Goal: Task Accomplishment & Management: Use online tool/utility

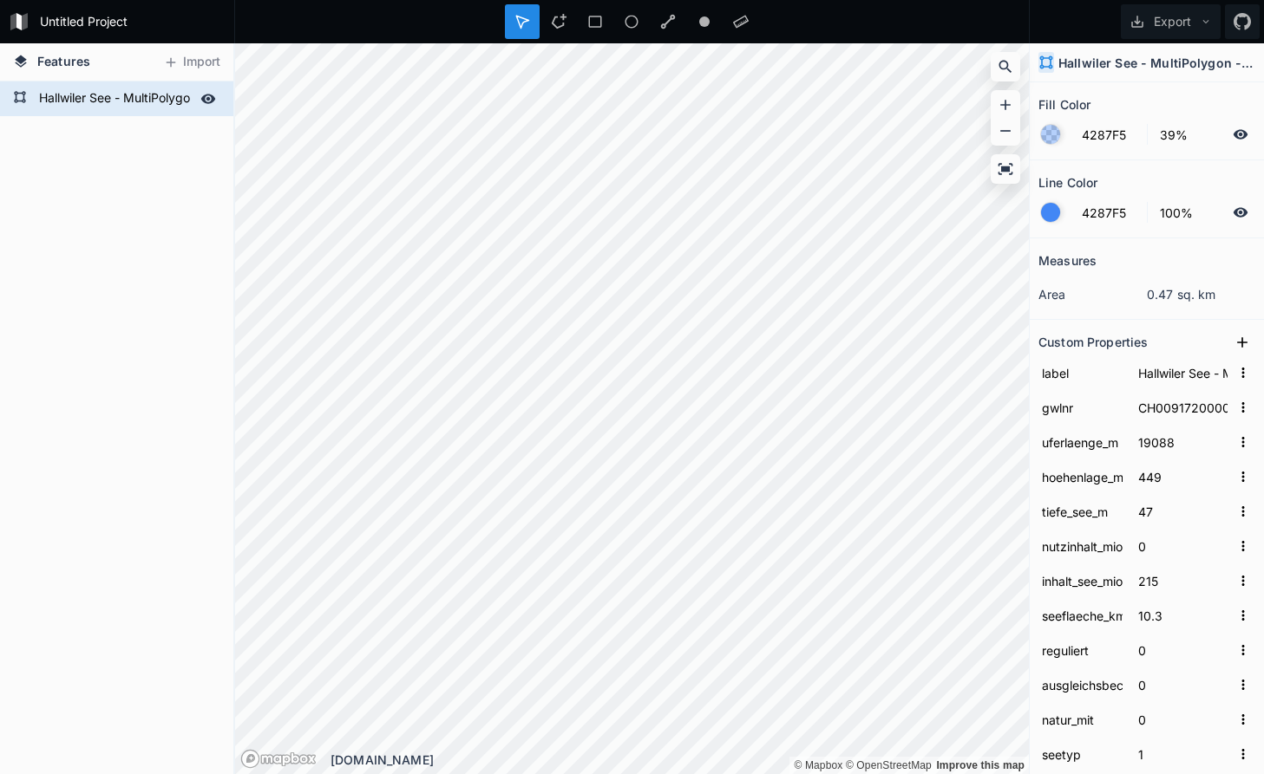
click at [209, 99] on icon at bounding box center [208, 99] width 15 height 10
click at [209, 99] on icon at bounding box center [208, 99] width 16 height 16
click at [208, 95] on icon at bounding box center [208, 99] width 15 height 10
click at [208, 95] on icon at bounding box center [208, 99] width 14 height 12
click at [1245, 64] on h4 "Hallwiler See - MultiPolygon - 25m Uferzone" at bounding box center [1156, 63] width 197 height 18
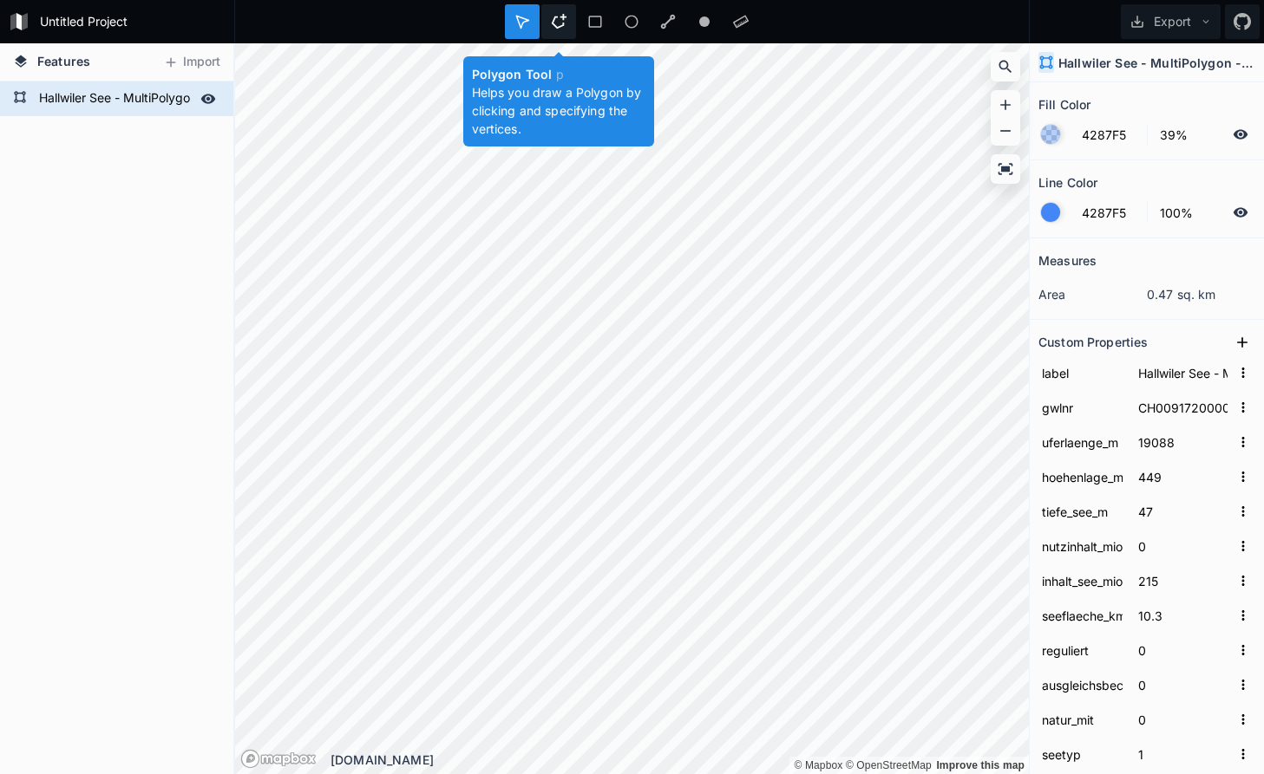
click at [563, 25] on icon at bounding box center [558, 21] width 15 height 15
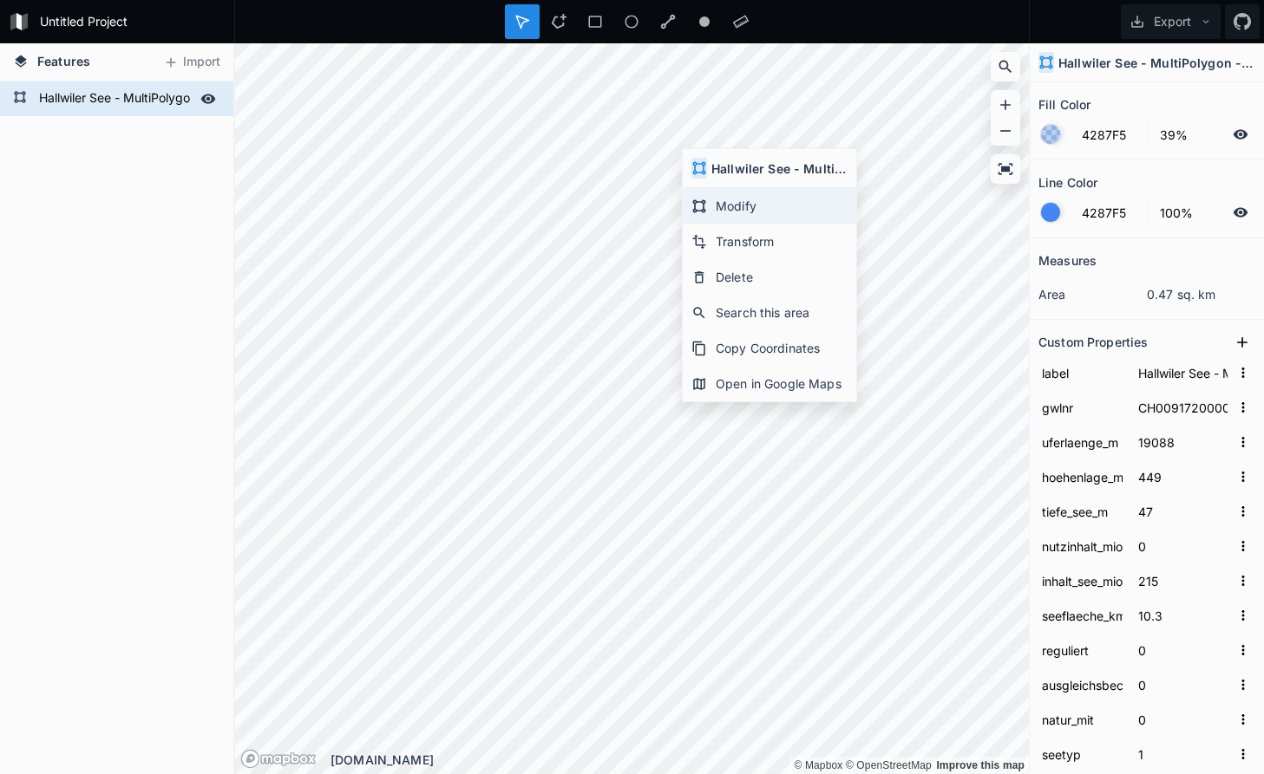
click at [728, 199] on div "Modify" at bounding box center [769, 206] width 173 height 36
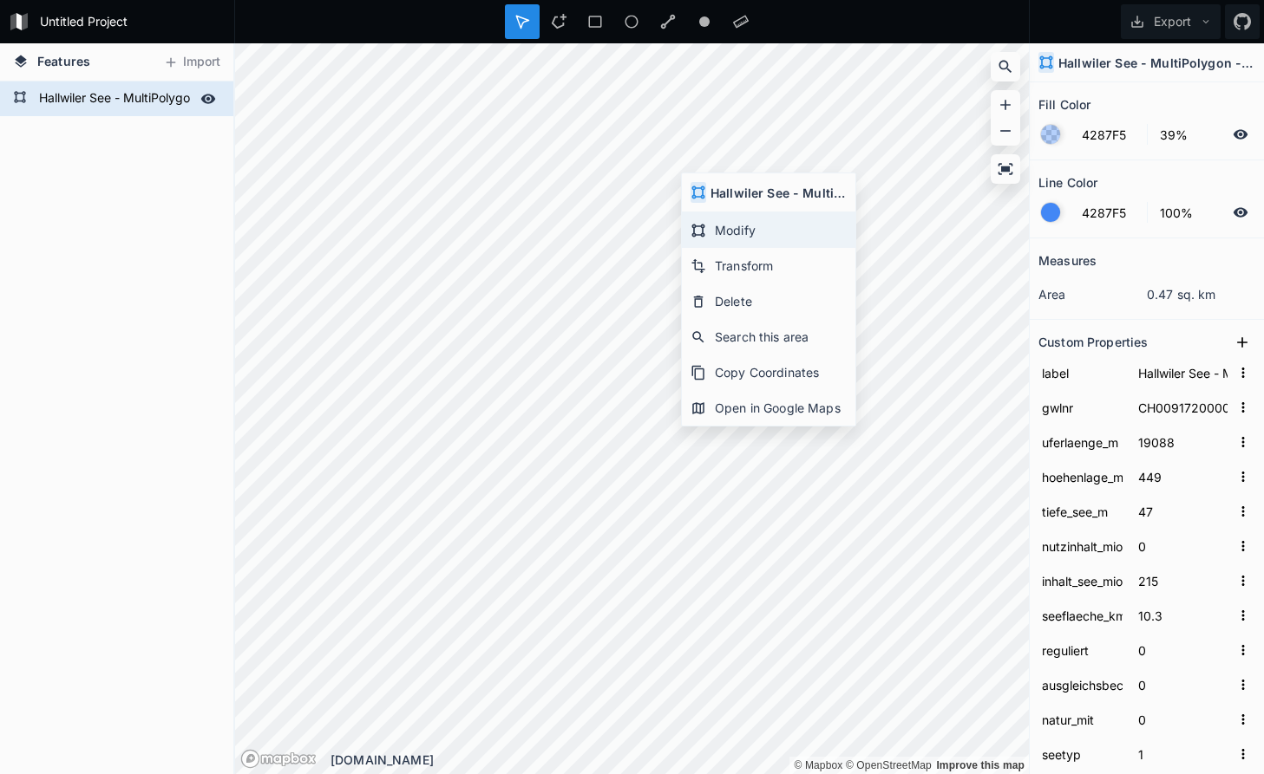
click at [732, 232] on div "Modify" at bounding box center [768, 230] width 173 height 36
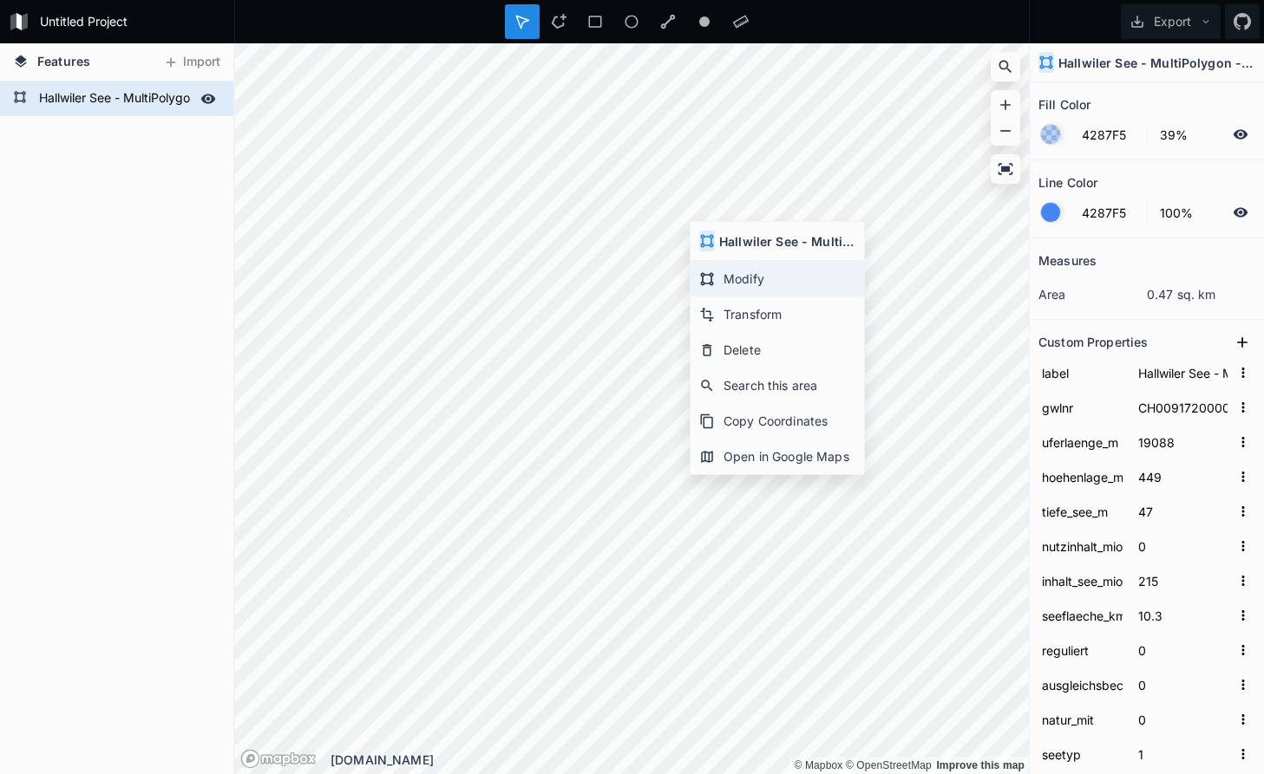
click at [729, 276] on div "Modify" at bounding box center [776, 279] width 173 height 36
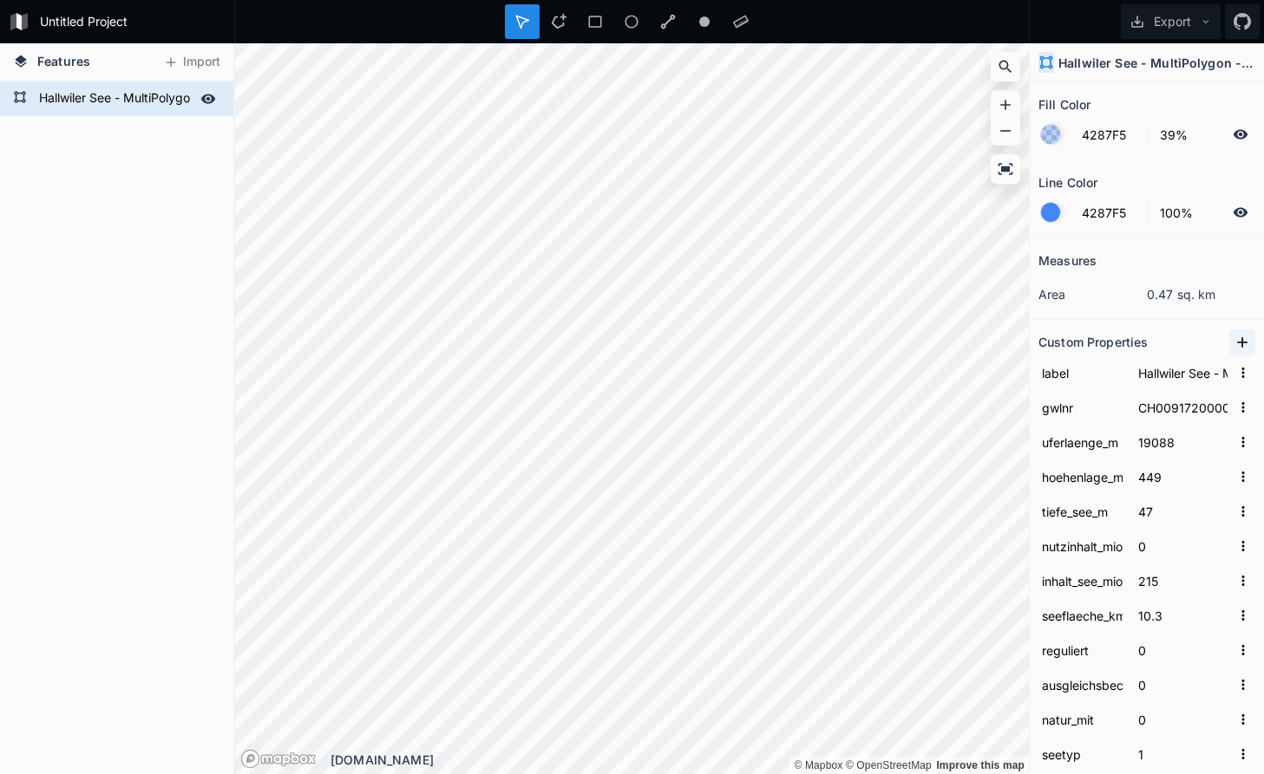
click at [1239, 338] on icon at bounding box center [1241, 342] width 17 height 17
click at [1243, 370] on icon "button" at bounding box center [1243, 373] width 3 height 10
click at [1219, 427] on span "Delete" at bounding box center [1214, 427] width 69 height 18
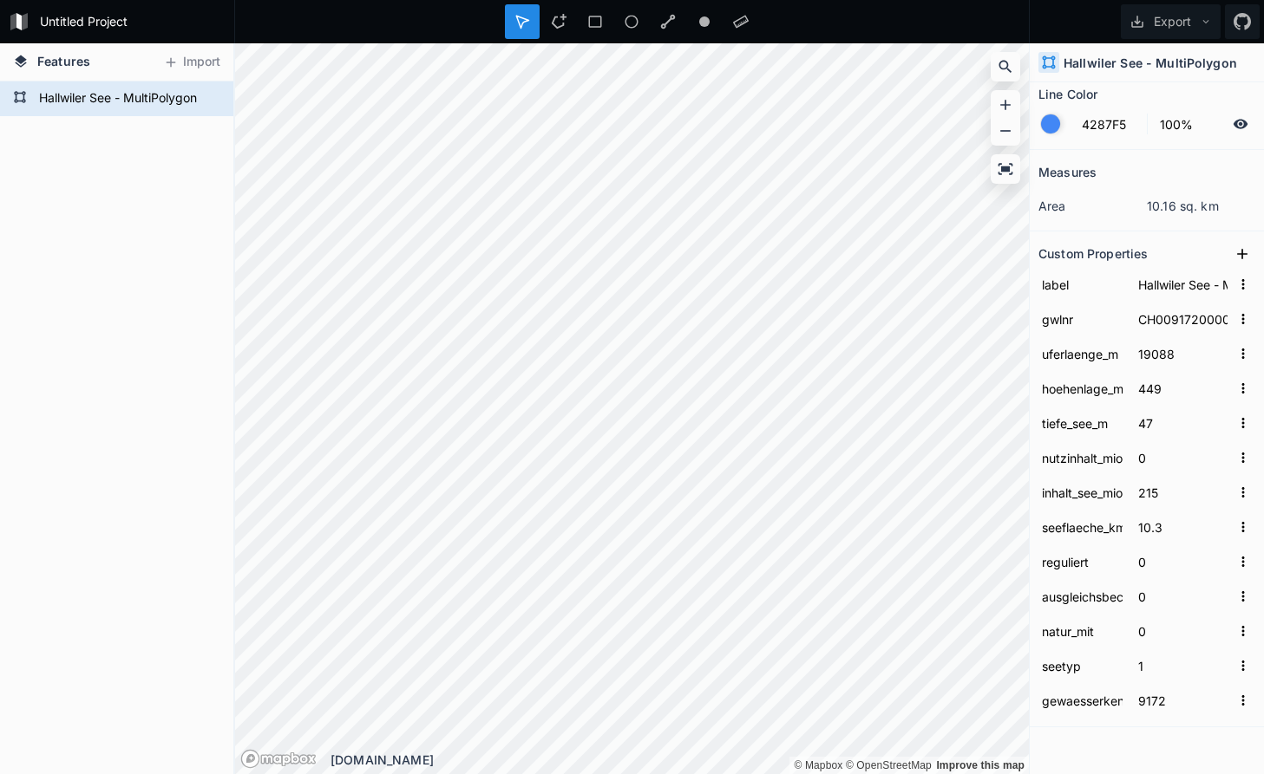
scroll to position [128, 0]
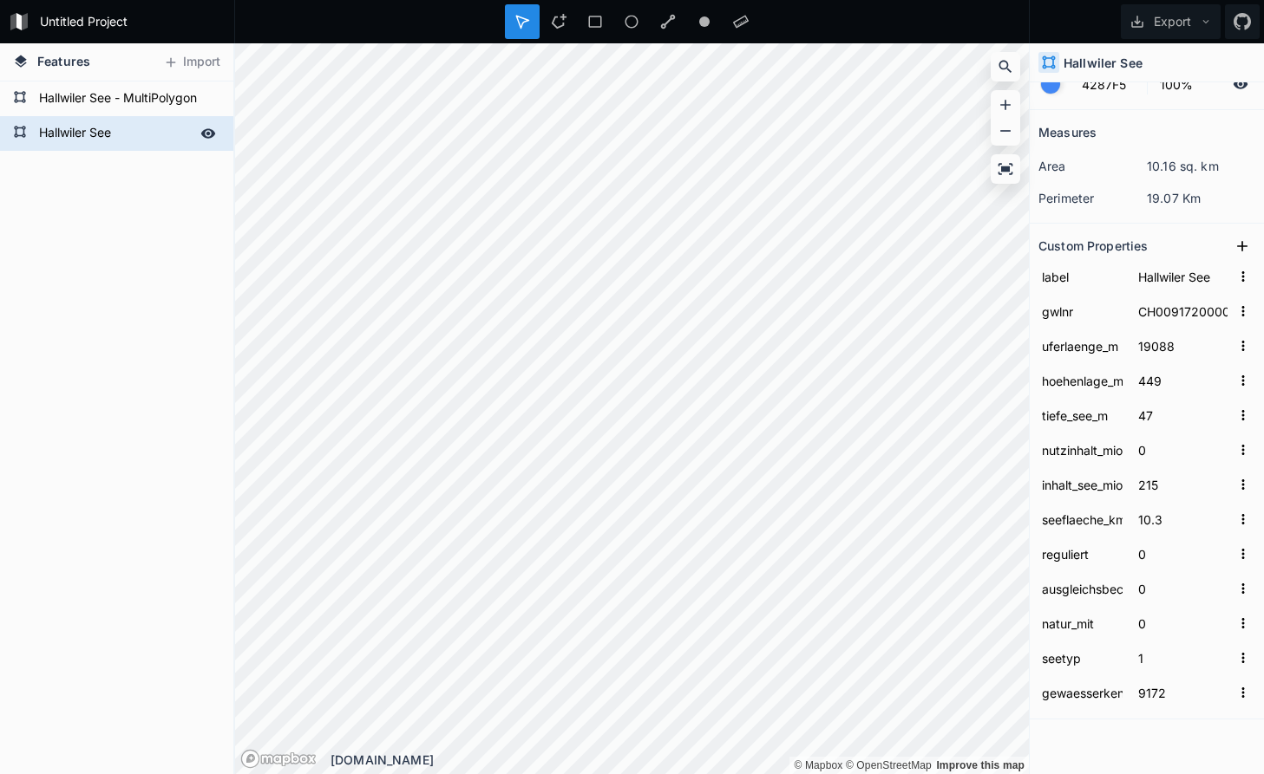
click at [138, 133] on form "Hallwiler See" at bounding box center [115, 134] width 162 height 26
click at [156, 101] on form "Hallwiler See - MultiPolygon" at bounding box center [115, 99] width 162 height 26
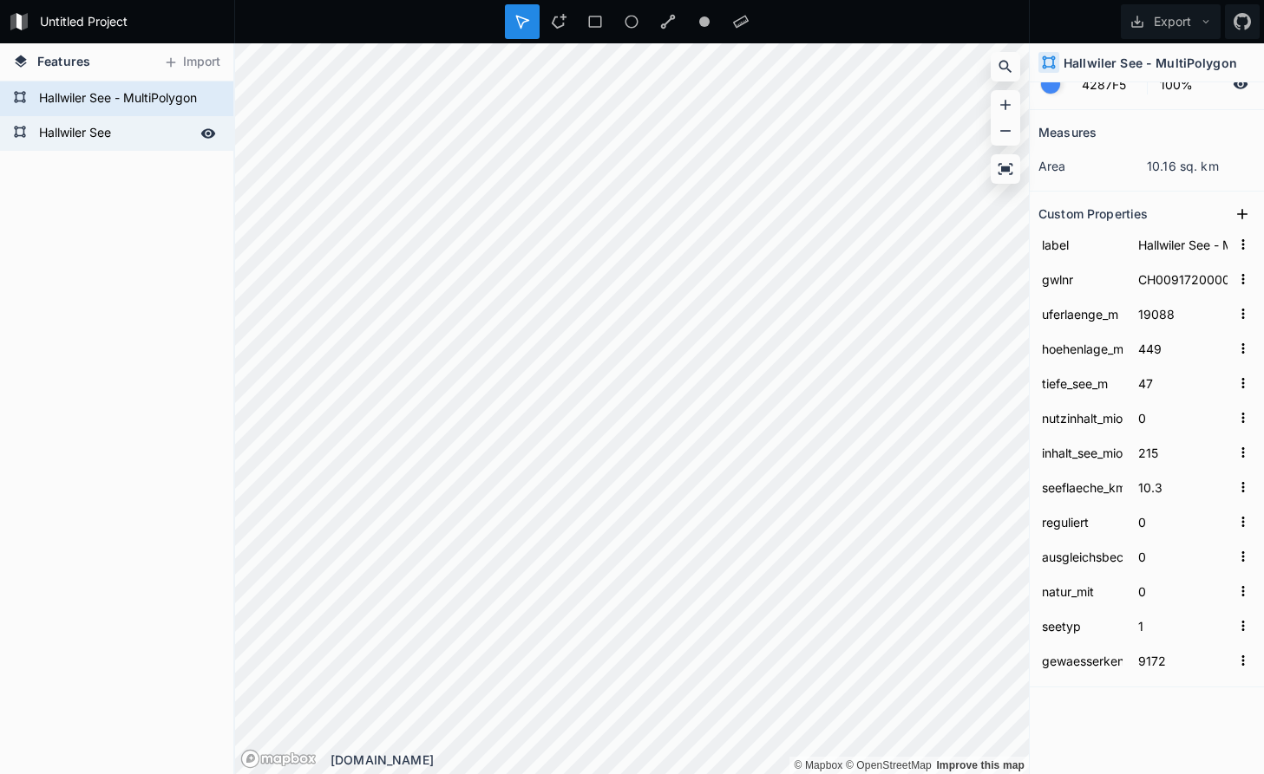
click at [162, 134] on form "Hallwiler See" at bounding box center [115, 134] width 162 height 26
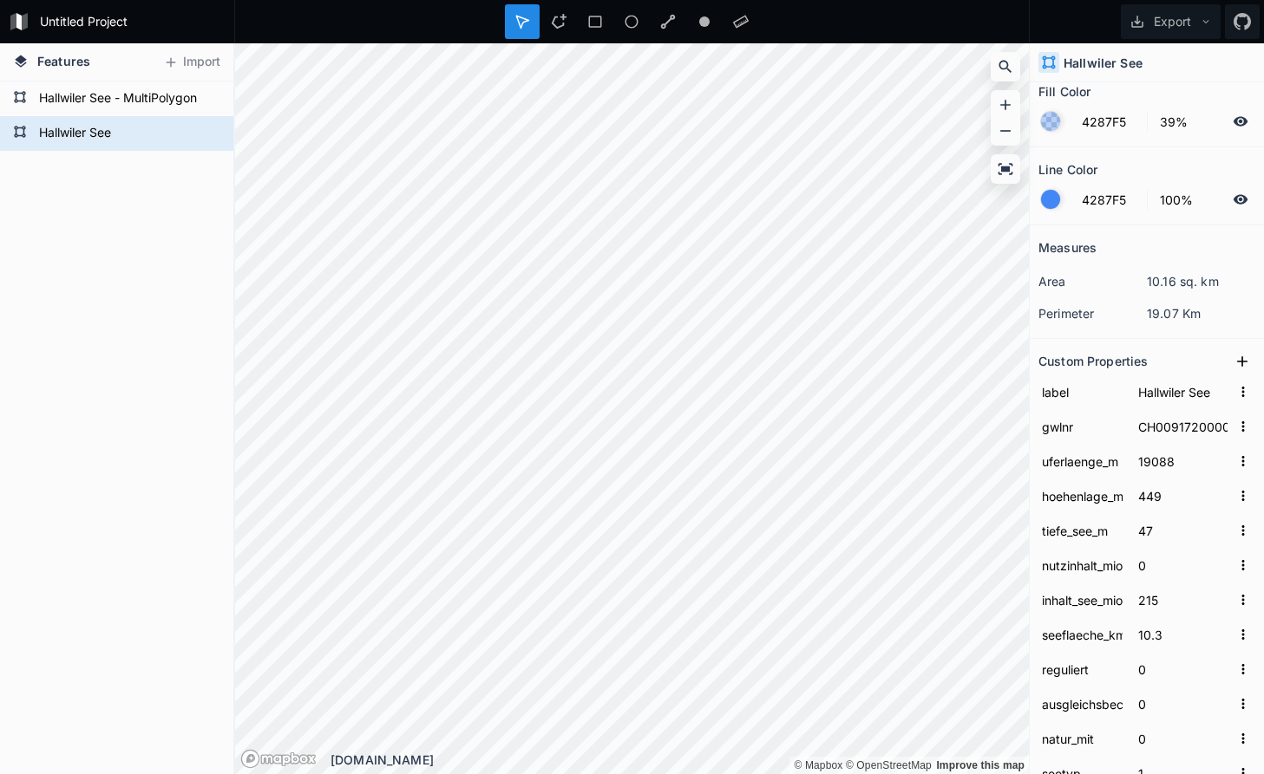
scroll to position [0, 0]
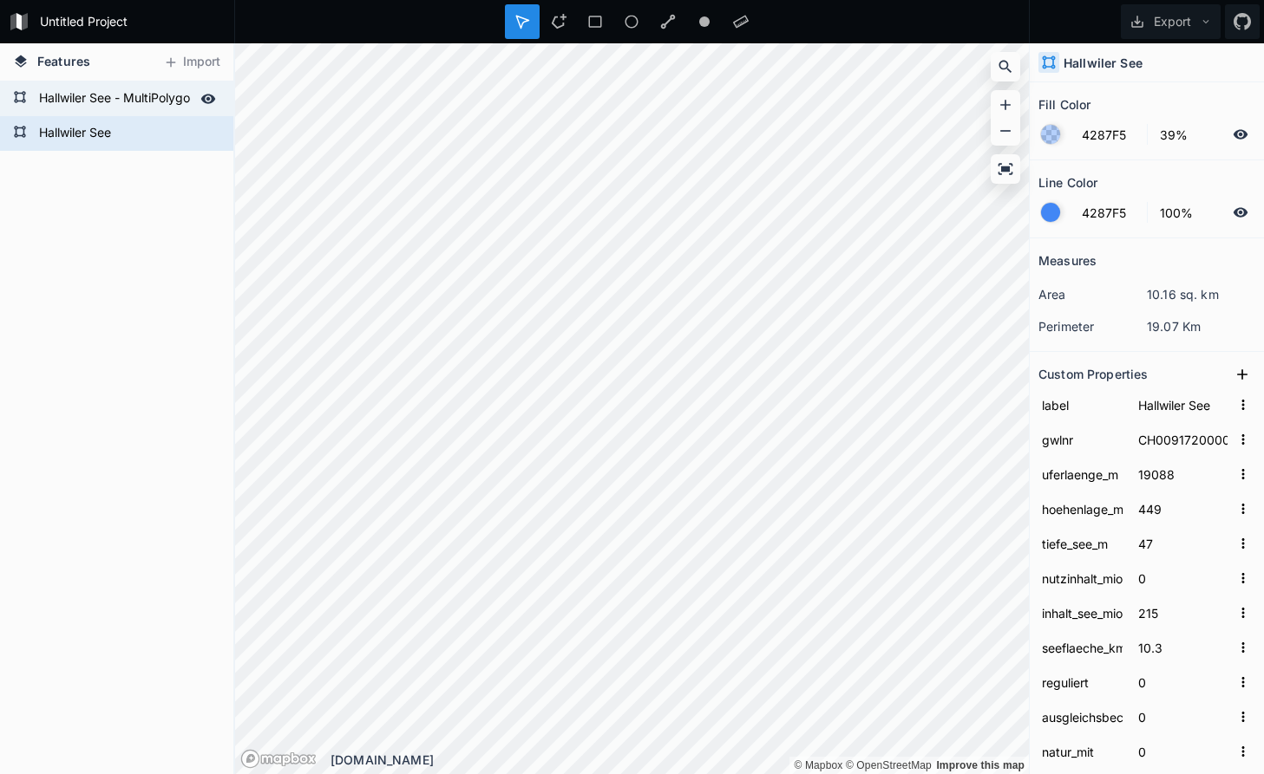
click at [129, 100] on form "Hallwiler See - MultiPolygon" at bounding box center [115, 99] width 162 height 26
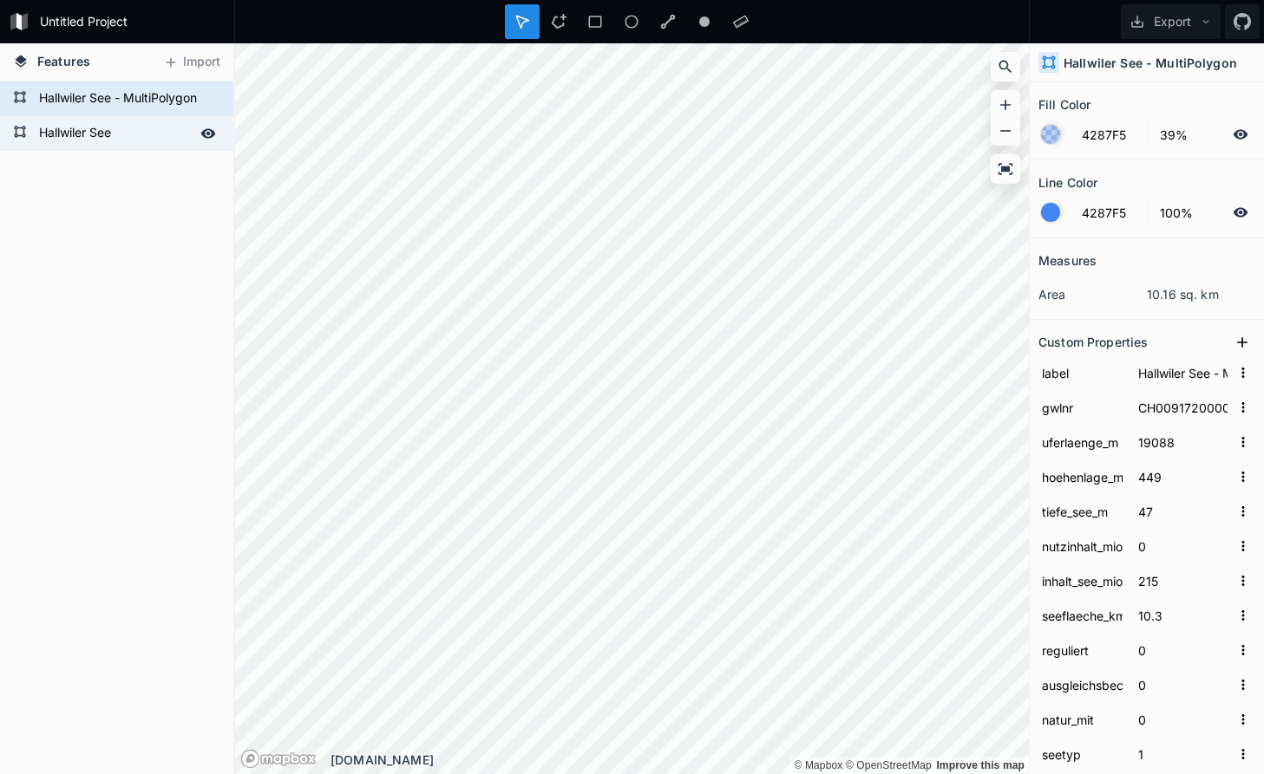
click at [130, 116] on div "Hallwiler See" at bounding box center [116, 133] width 233 height 35
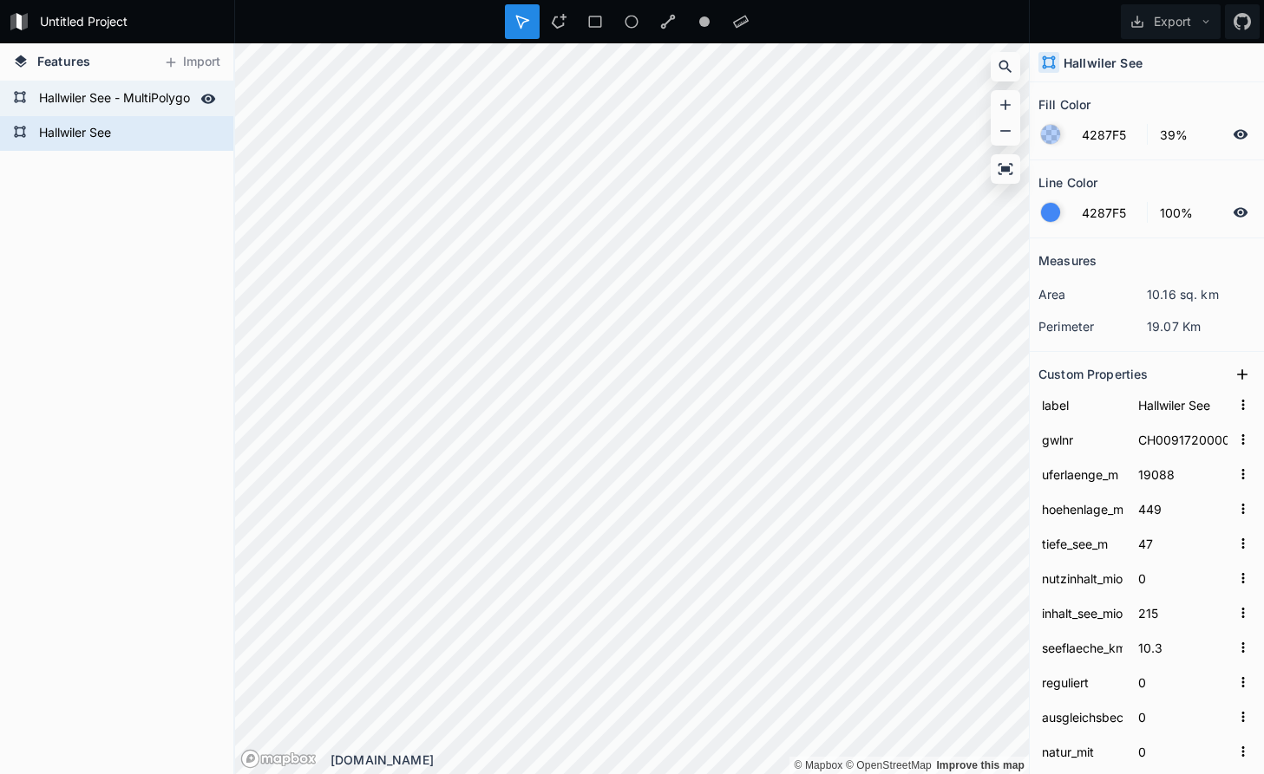
click at [131, 100] on form "Hallwiler See - MultiPolygon" at bounding box center [115, 99] width 162 height 26
click at [152, 99] on form "Hallwiler See - MultiPolygon" at bounding box center [115, 99] width 162 height 26
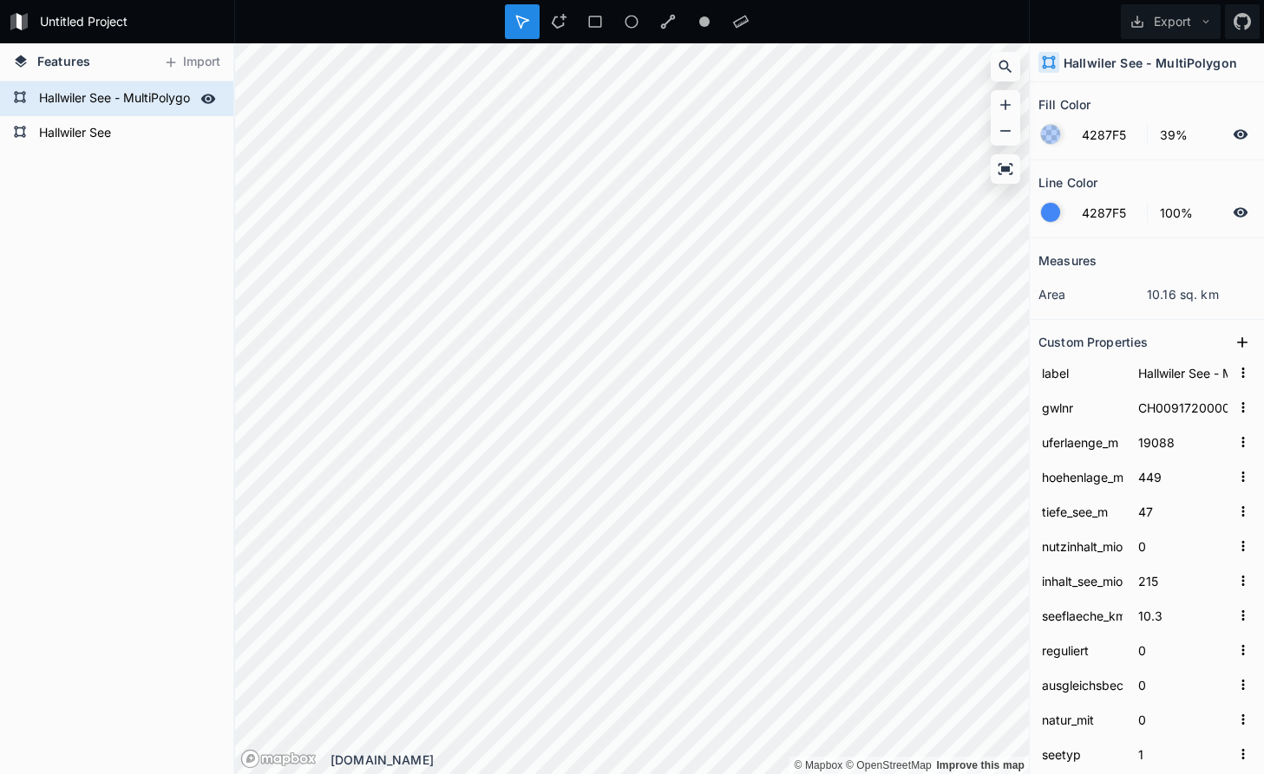
click at [153, 113] on div "Hallwiler See - MultiPolygon" at bounding box center [116, 99] width 233 height 35
click at [154, 130] on form "Hallwiler See" at bounding box center [115, 134] width 162 height 26
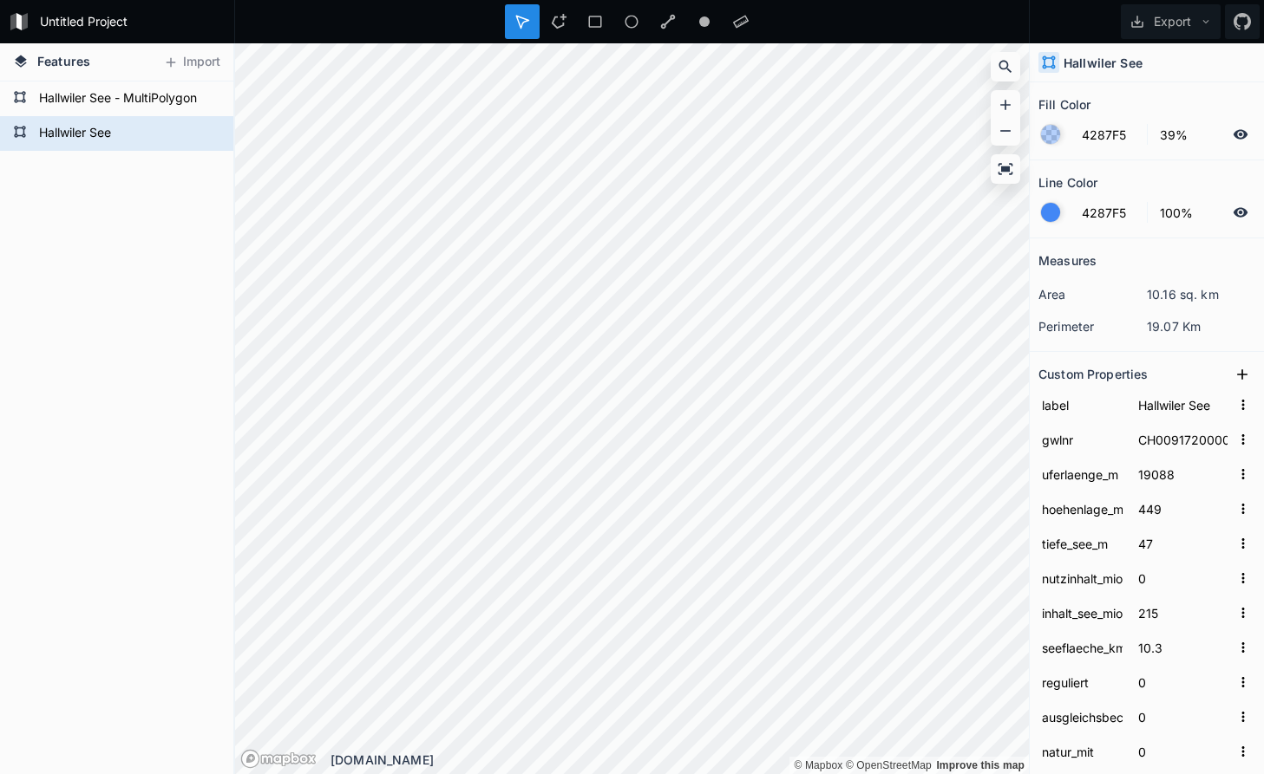
click at [1070, 247] on h2 "Measures" at bounding box center [1067, 260] width 58 height 27
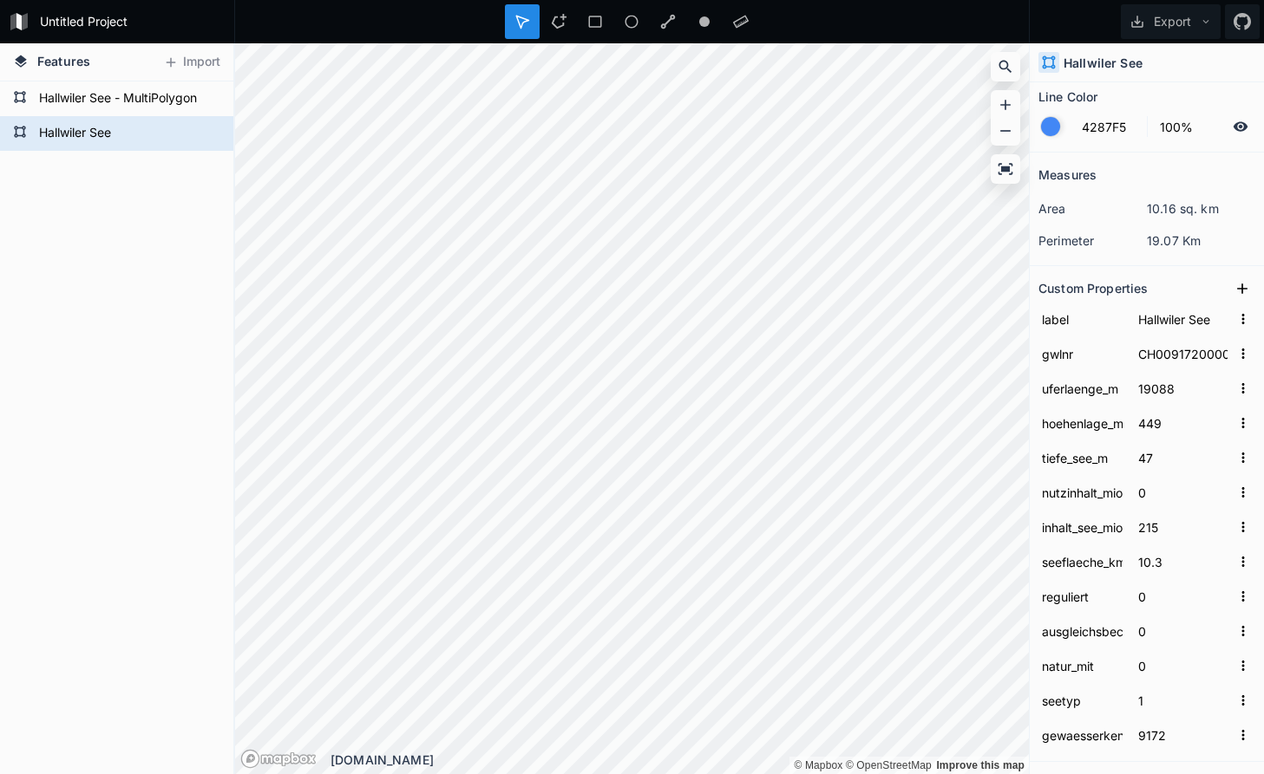
scroll to position [160, 0]
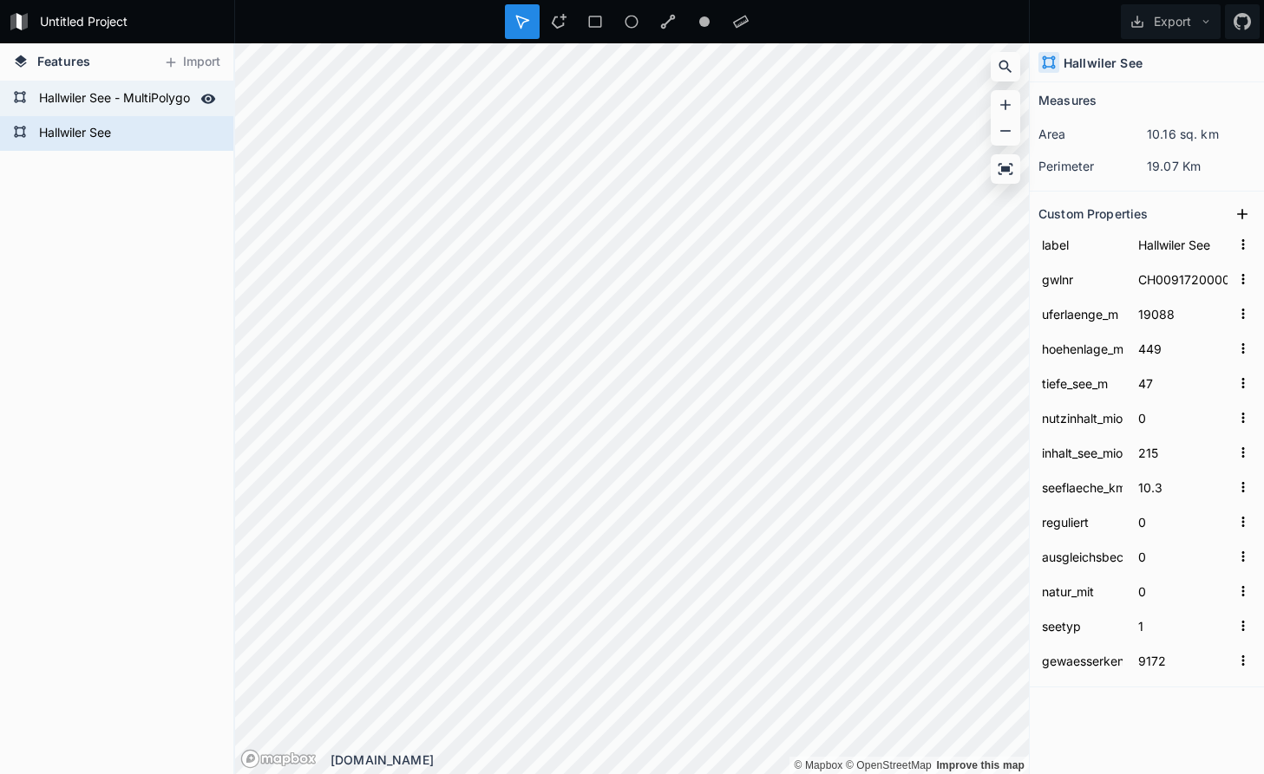
click at [162, 102] on form "Hallwiler See - MultiPolygon" at bounding box center [115, 99] width 162 height 26
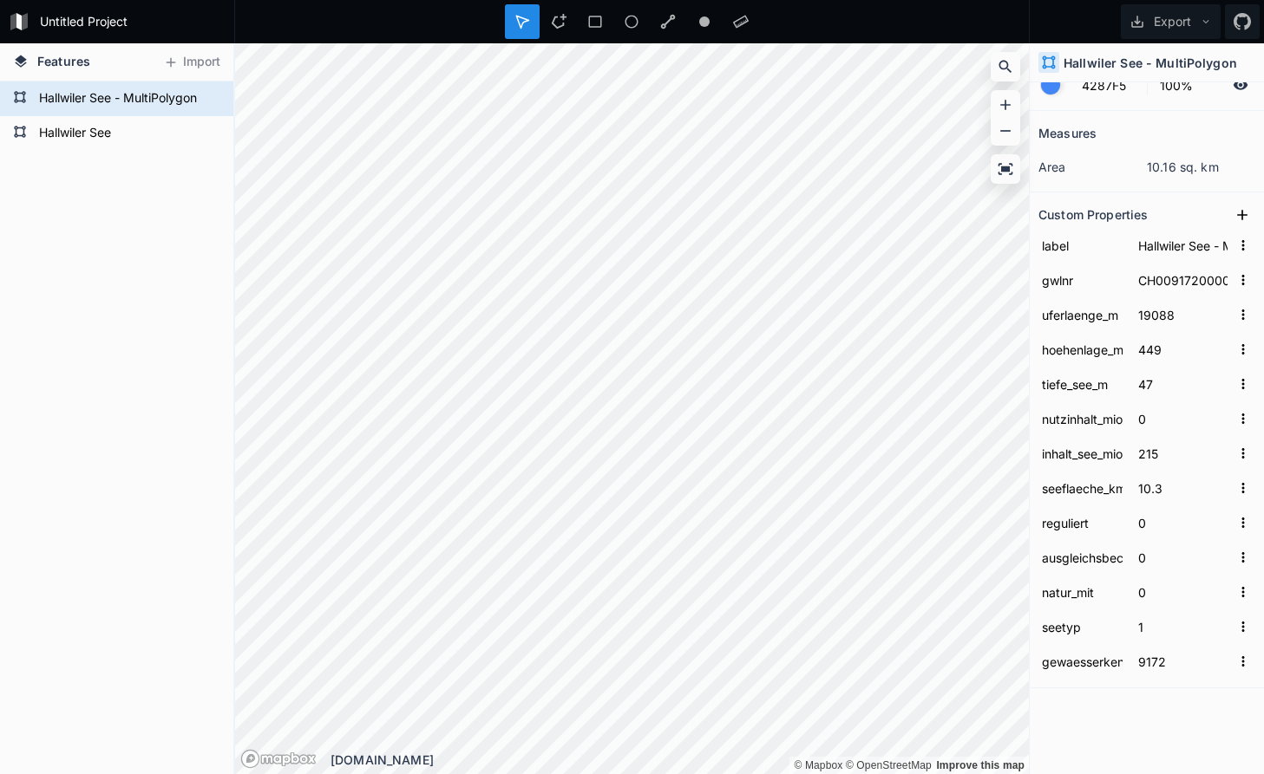
scroll to position [128, 0]
click at [167, 134] on form "Hallwiler See" at bounding box center [115, 134] width 162 height 26
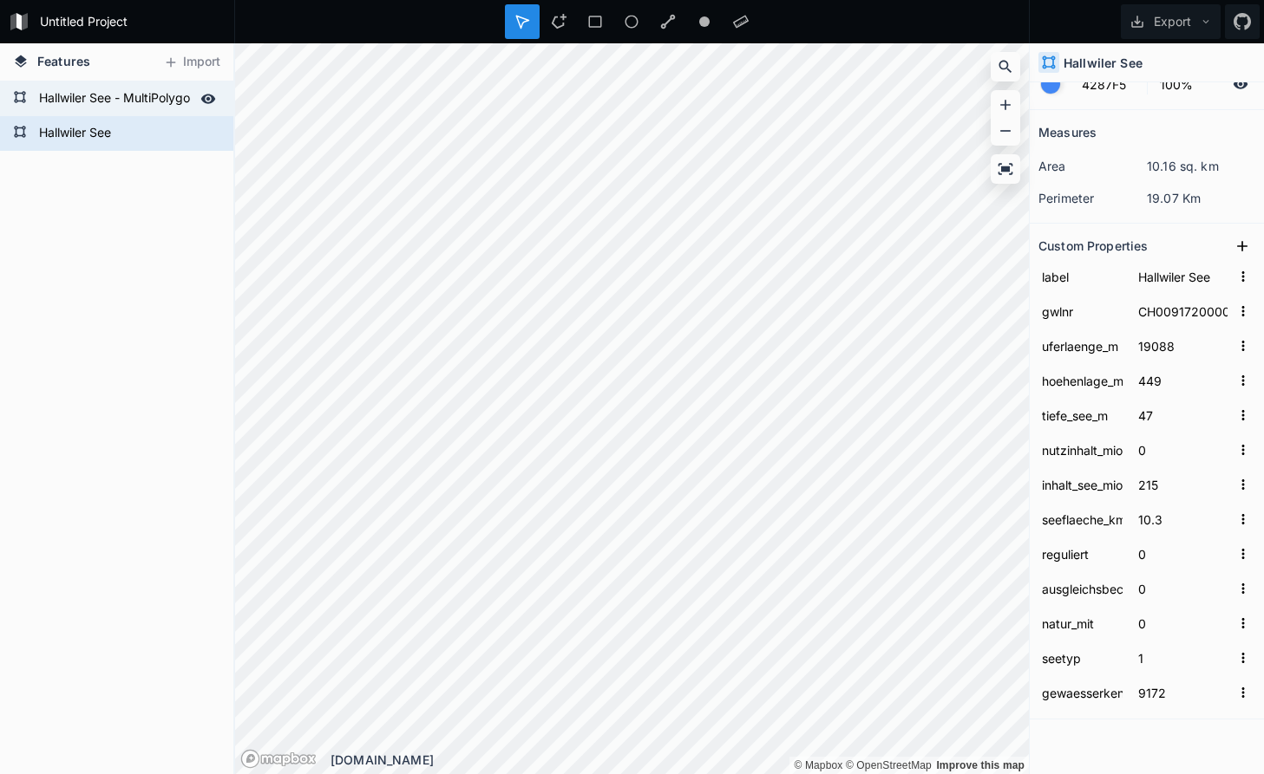
click at [147, 103] on form "Hallwiler See - MultiPolygon" at bounding box center [115, 99] width 162 height 26
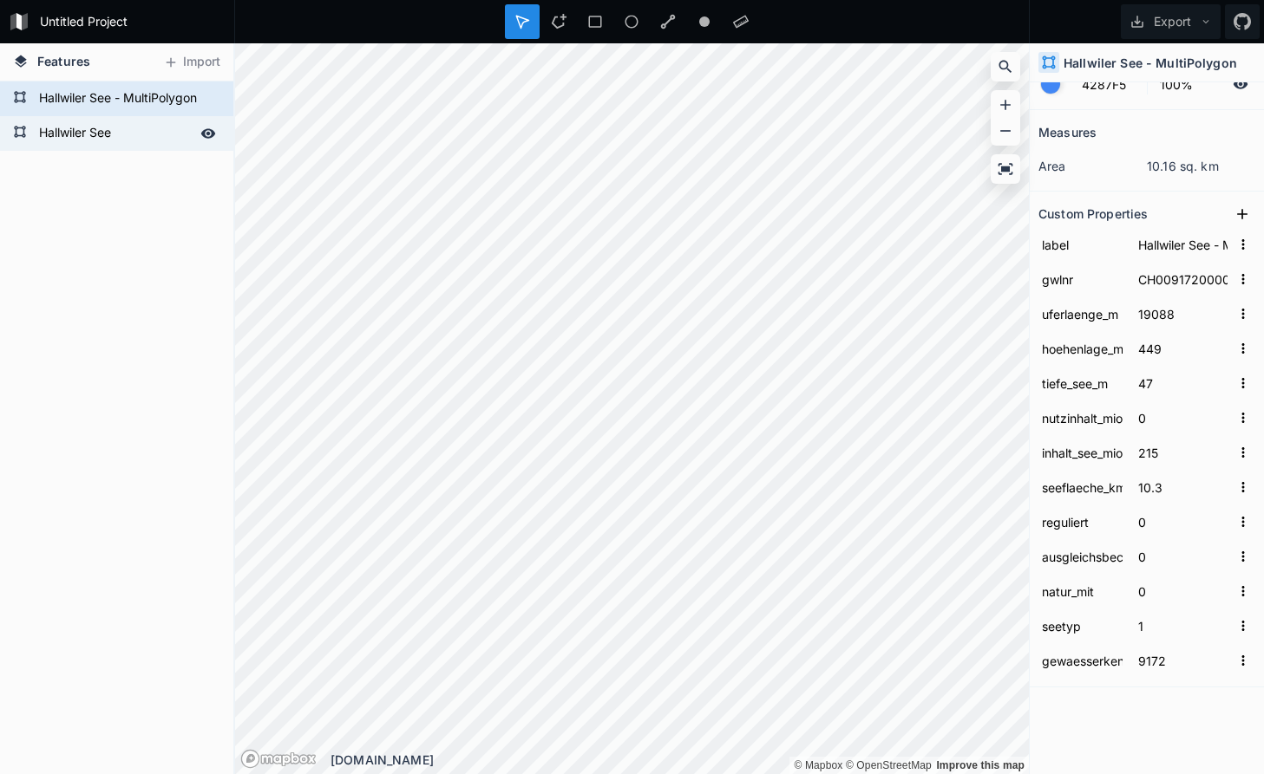
click at [150, 126] on form "Hallwiler See" at bounding box center [115, 134] width 162 height 26
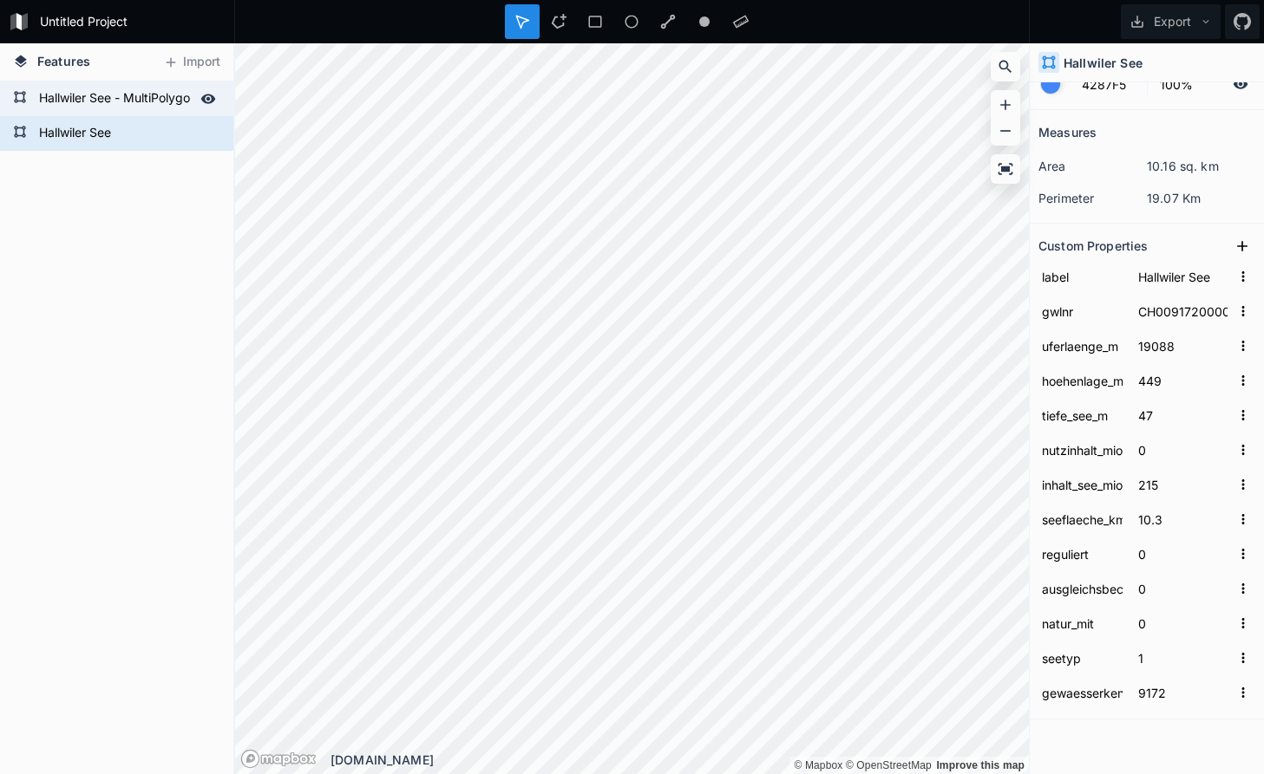
click at [151, 96] on form "Hallwiler See - MultiPolygon" at bounding box center [115, 99] width 162 height 26
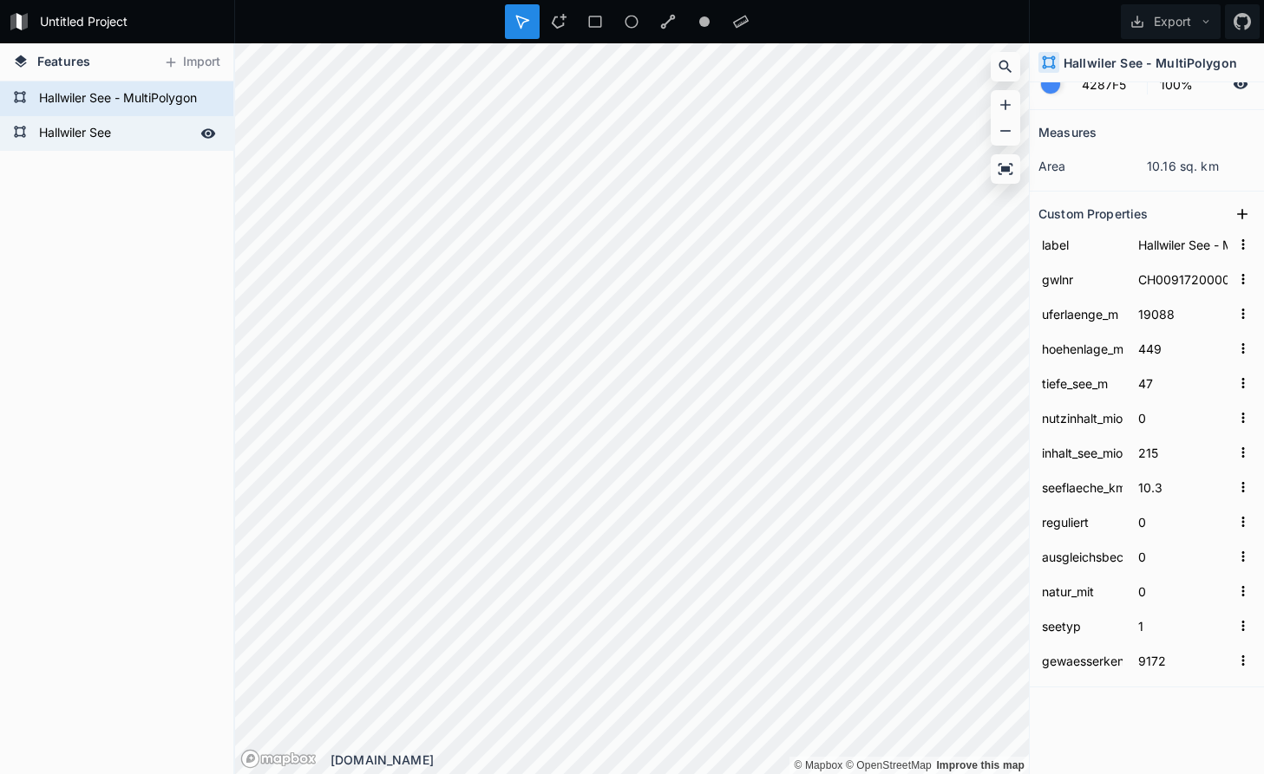
click at [152, 117] on div "Hallwiler See" at bounding box center [116, 133] width 233 height 35
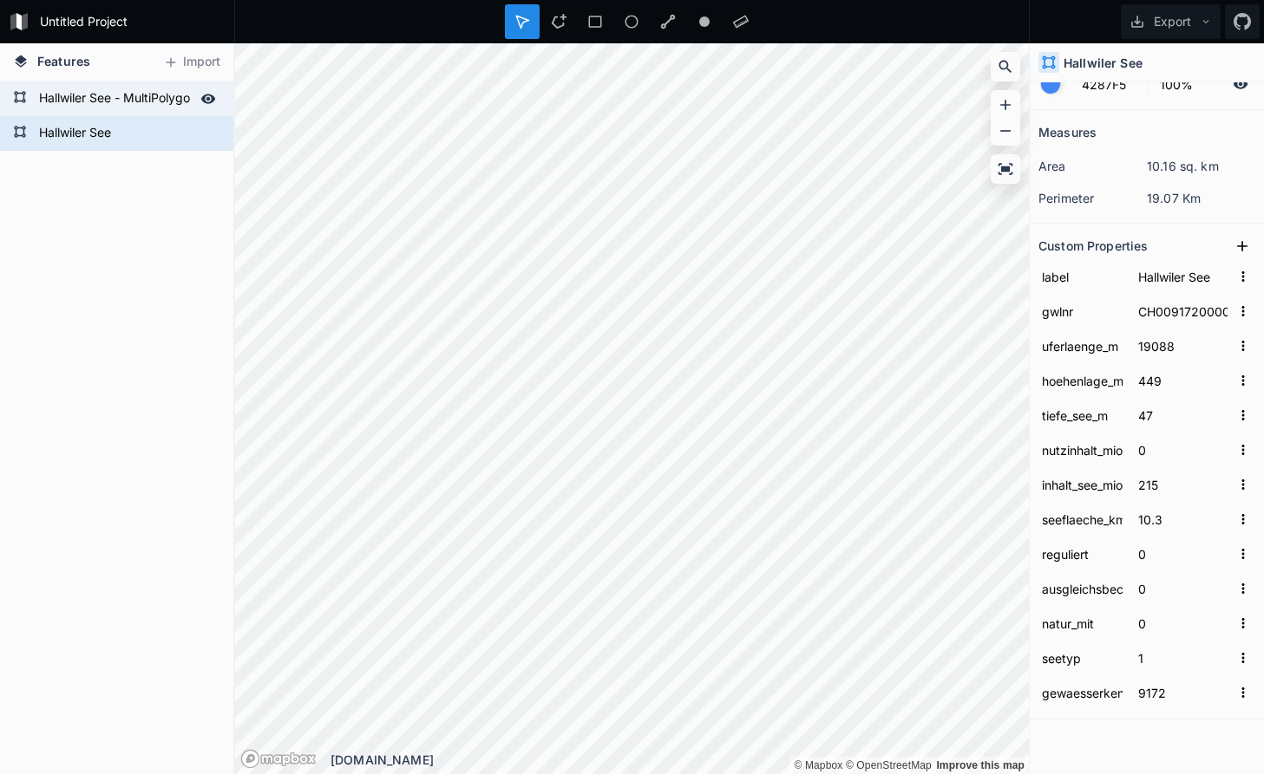
click at [153, 95] on form "Hallwiler See - MultiPolygon" at bounding box center [115, 99] width 162 height 26
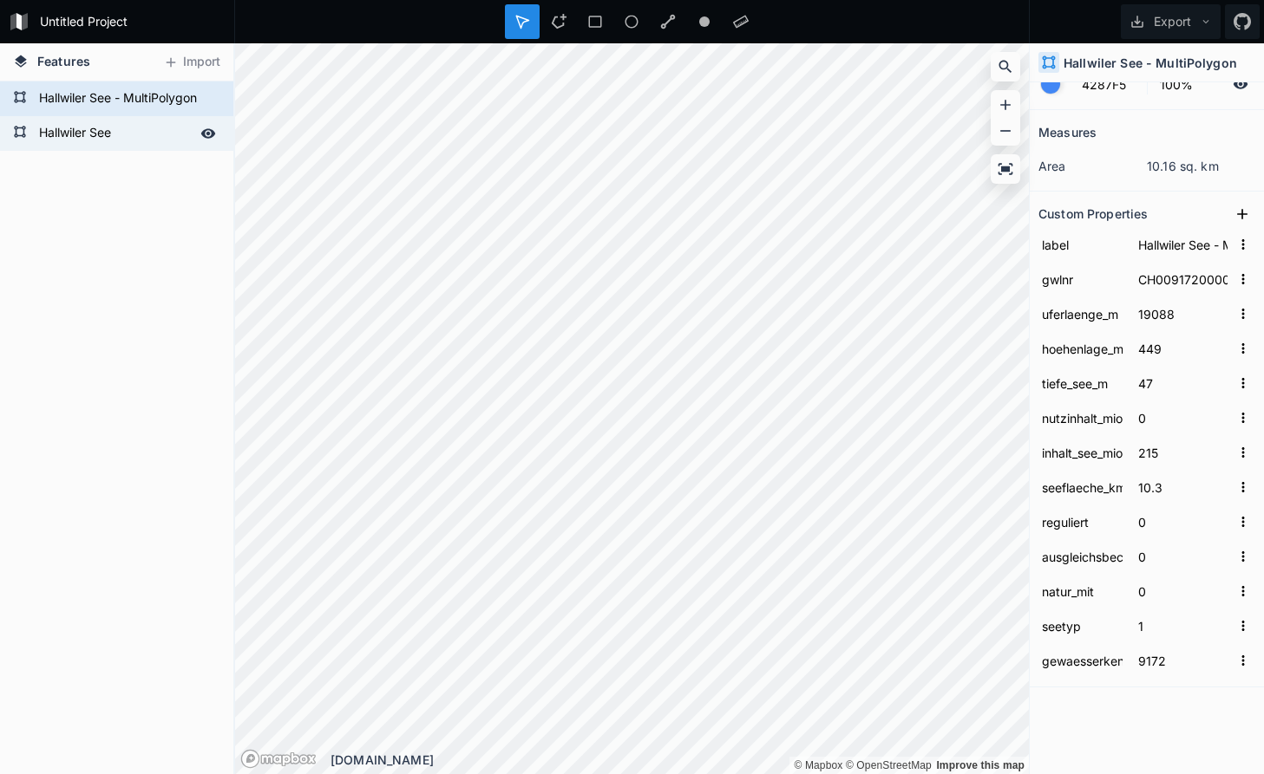
click at [158, 119] on div "Hallwiler See" at bounding box center [116, 133] width 233 height 35
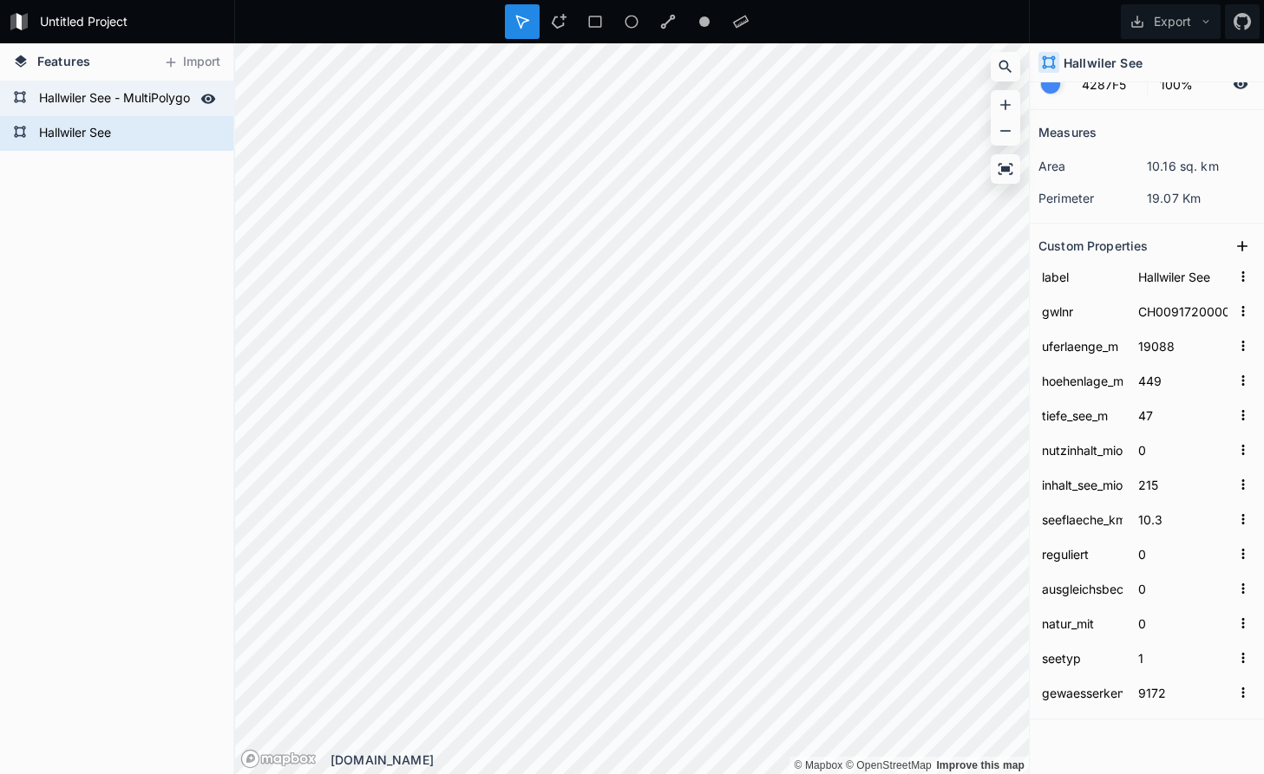
click at [156, 97] on form "Hallwiler See - MultiPolygon" at bounding box center [115, 99] width 162 height 26
type input "Hallwiler See - MultiPolygon"
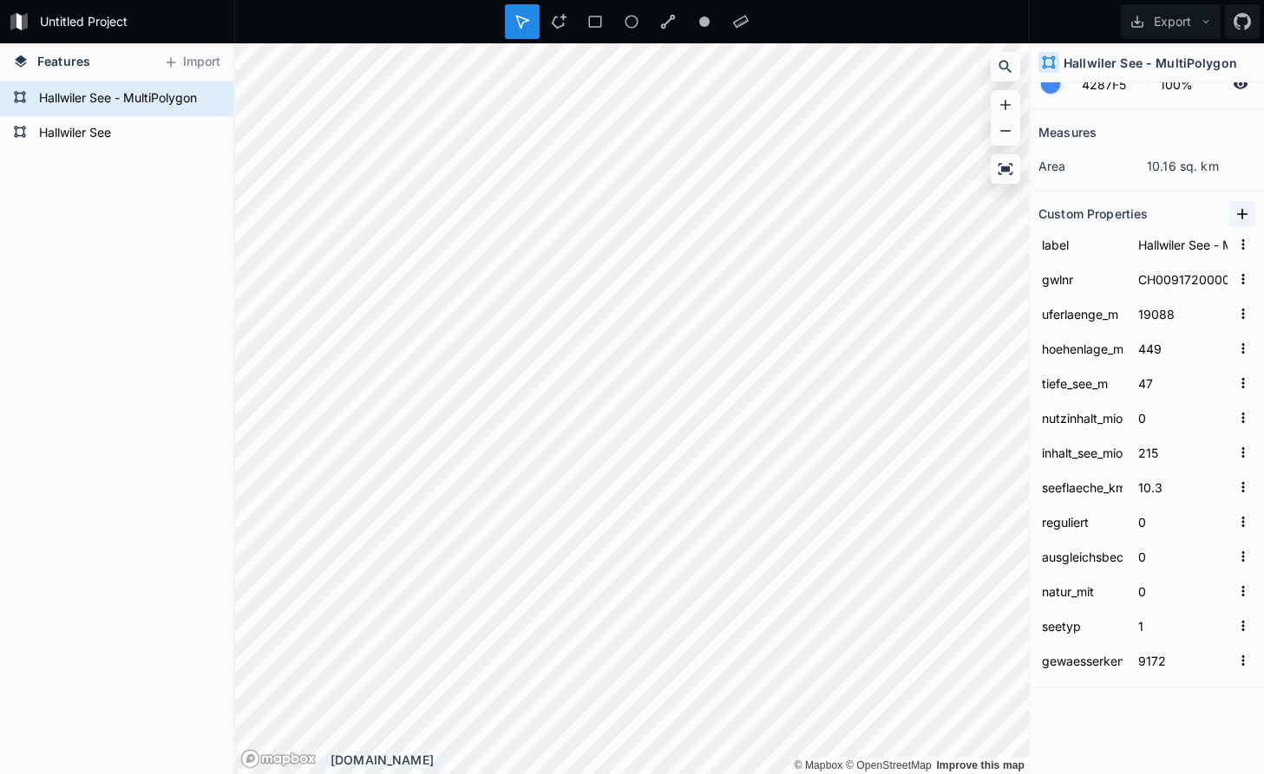
click at [1238, 208] on icon at bounding box center [1241, 214] width 17 height 17
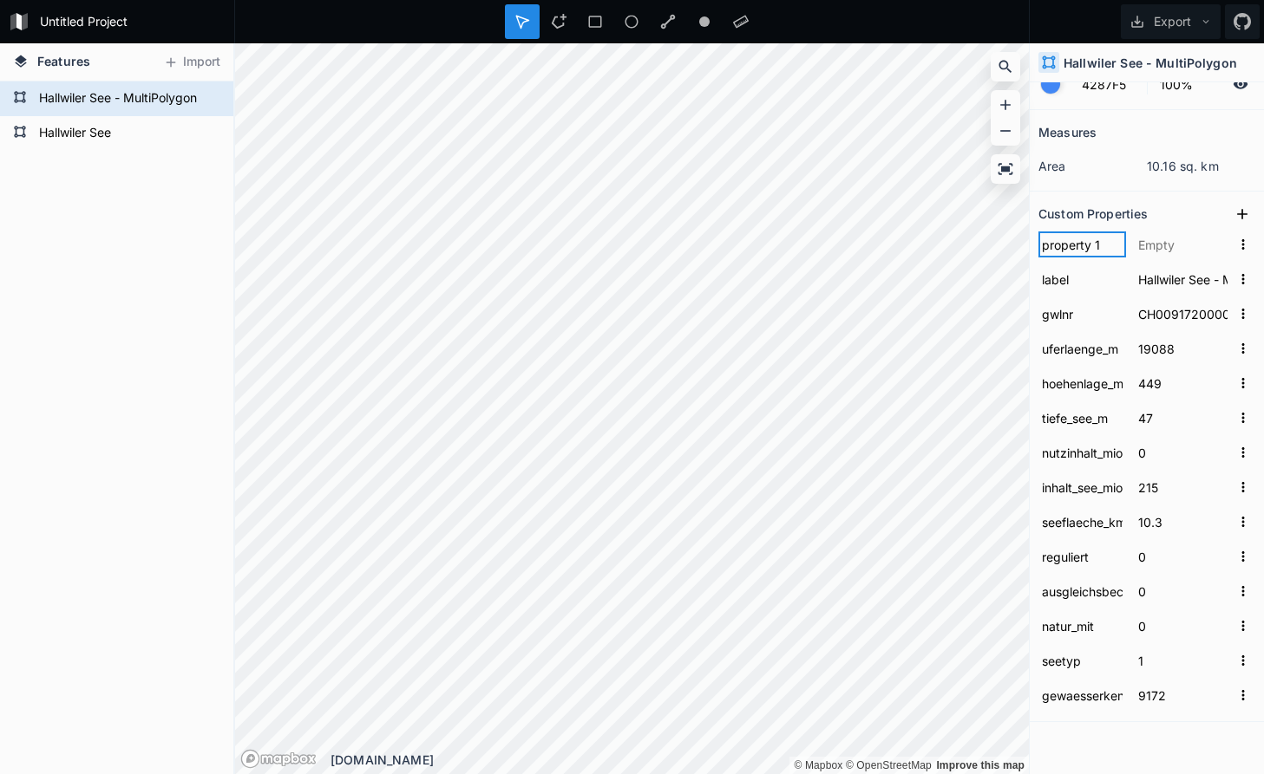
click at [1058, 249] on input "property 1" at bounding box center [1082, 245] width 88 height 26
click at [1101, 245] on input "property 1" at bounding box center [1082, 245] width 88 height 26
click at [1114, 251] on input "property 1" at bounding box center [1082, 245] width 88 height 26
drag, startPoint x: 1108, startPoint y: 244, endPoint x: 1034, endPoint y: 244, distance: 74.6
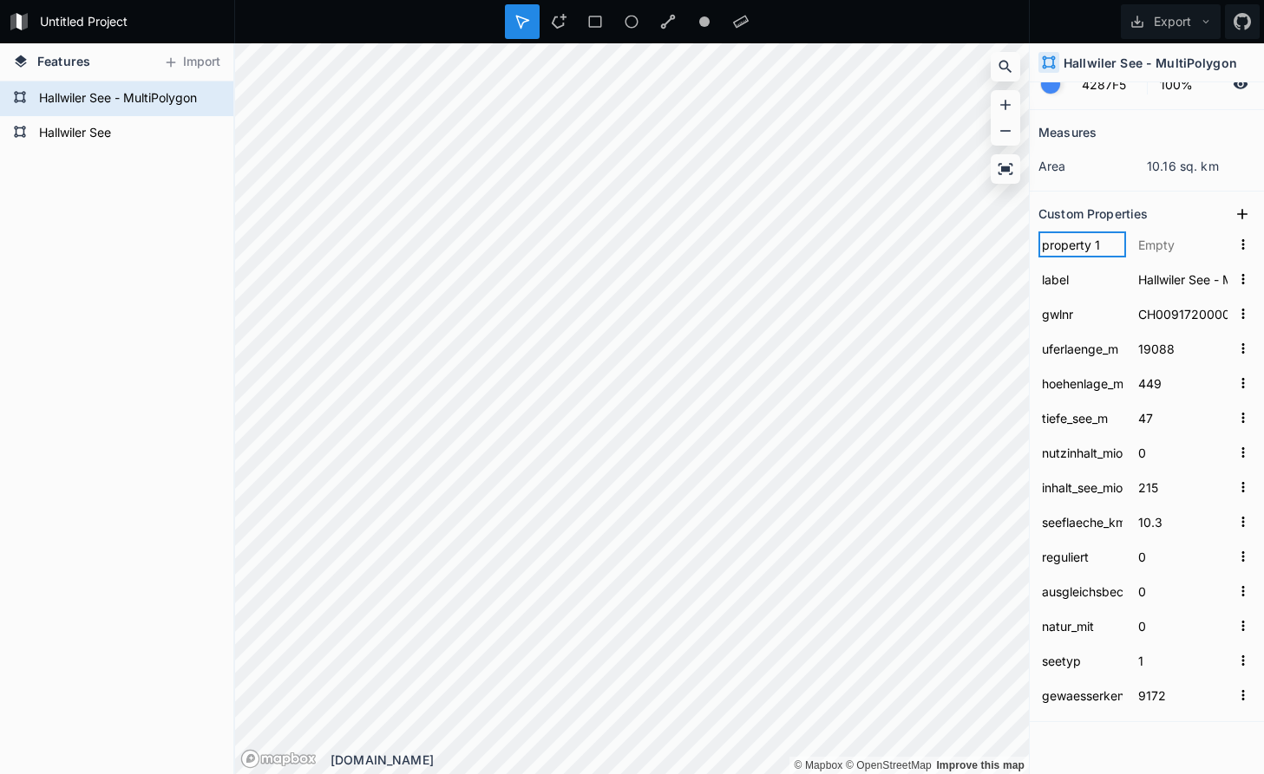
click at [1038, 244] on input "property 1" at bounding box center [1082, 245] width 88 height 26
type input "source"
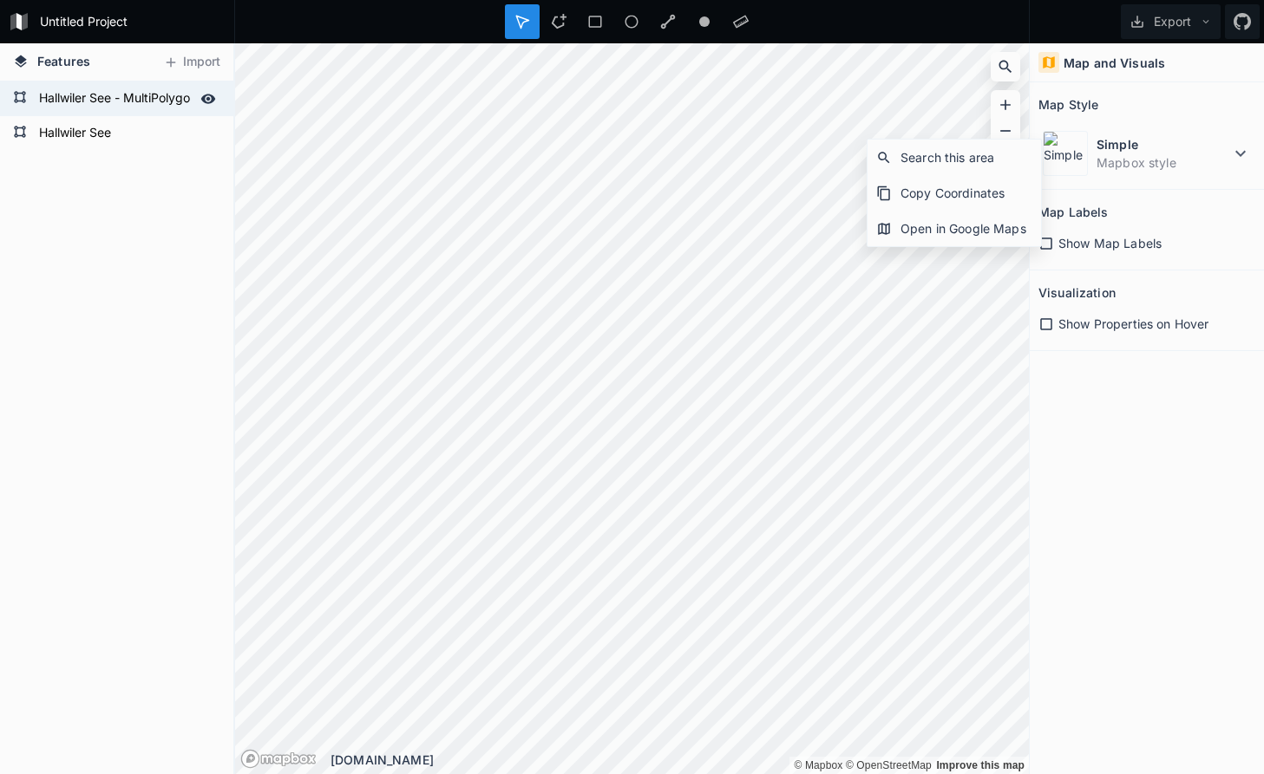
click at [149, 100] on form "Hallwiler See - MultiPolygon" at bounding box center [115, 99] width 162 height 26
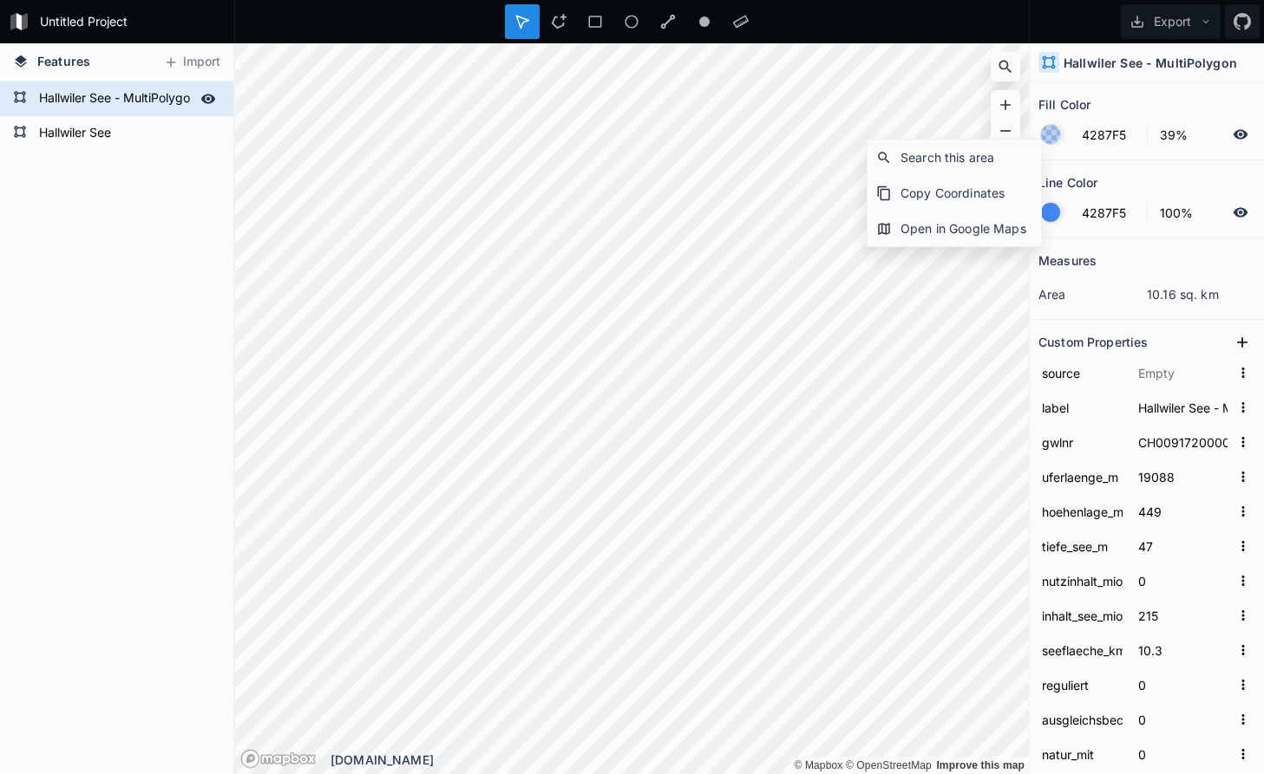
click at [205, 99] on icon at bounding box center [208, 99] width 15 height 10
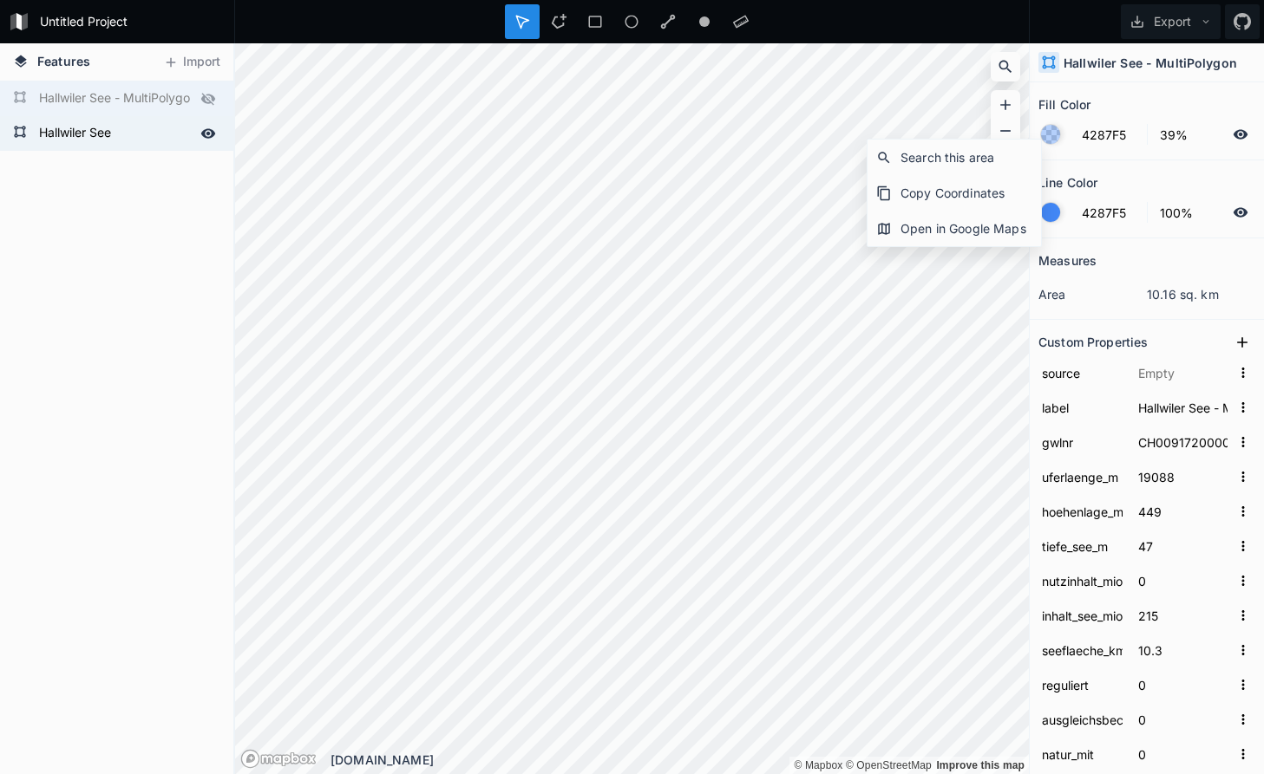
click at [208, 136] on icon at bounding box center [208, 134] width 16 height 16
type input "Hallwiler See - MultiPolygon - 25m Uferzone"
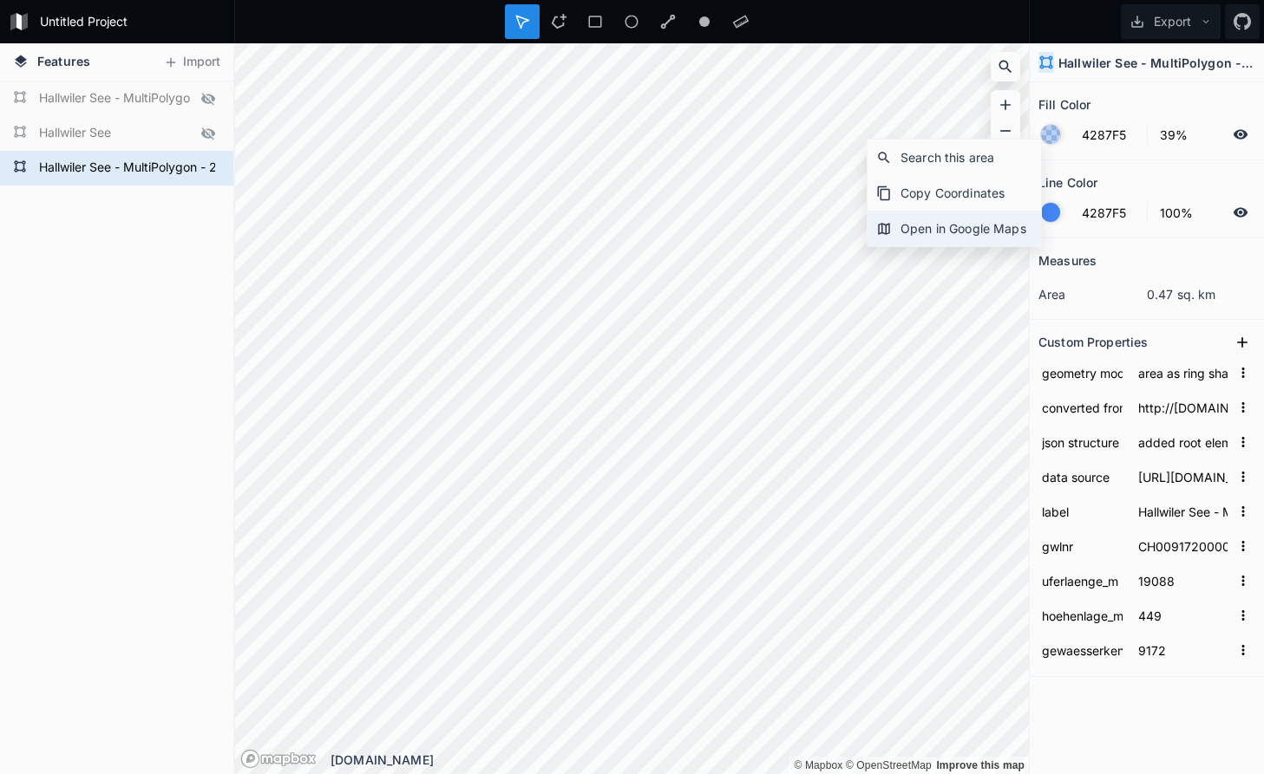
click at [943, 225] on div "Open in Google Maps" at bounding box center [953, 229] width 173 height 36
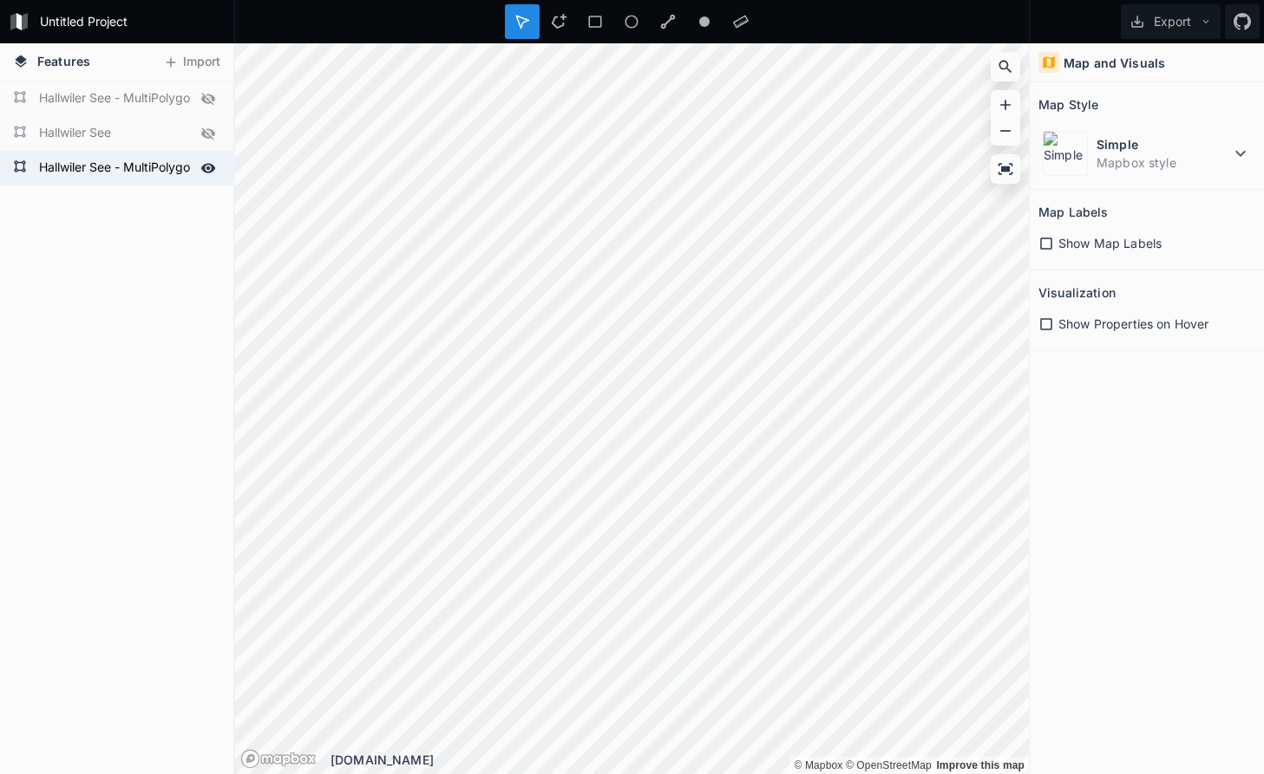
click at [86, 172] on form "Hallwiler See - MultiPolygon - 25m Uferzone" at bounding box center [115, 168] width 162 height 26
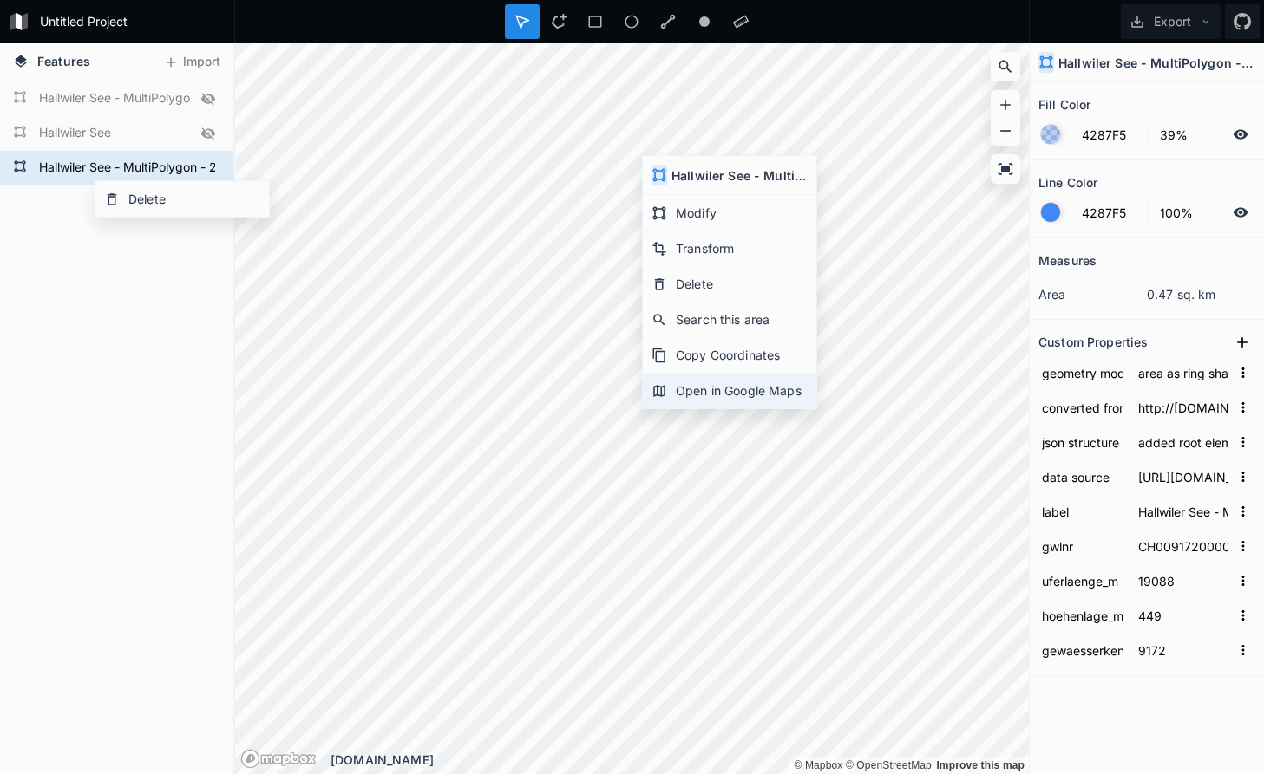
click at [736, 393] on div "Open in Google Maps" at bounding box center [729, 391] width 173 height 36
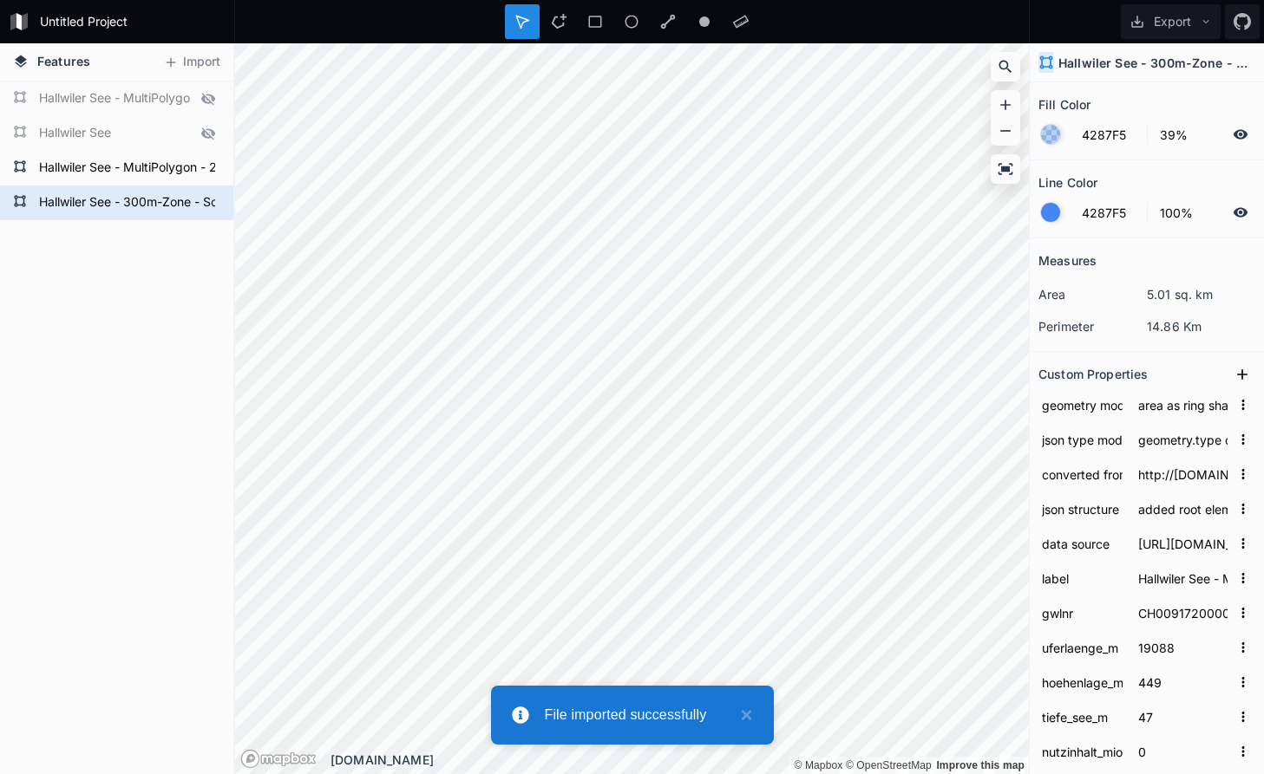
type input "buffered -300m using turf library"
type input "Hallwiler See - 300m-Zone - Schwimmwestenpflicht"
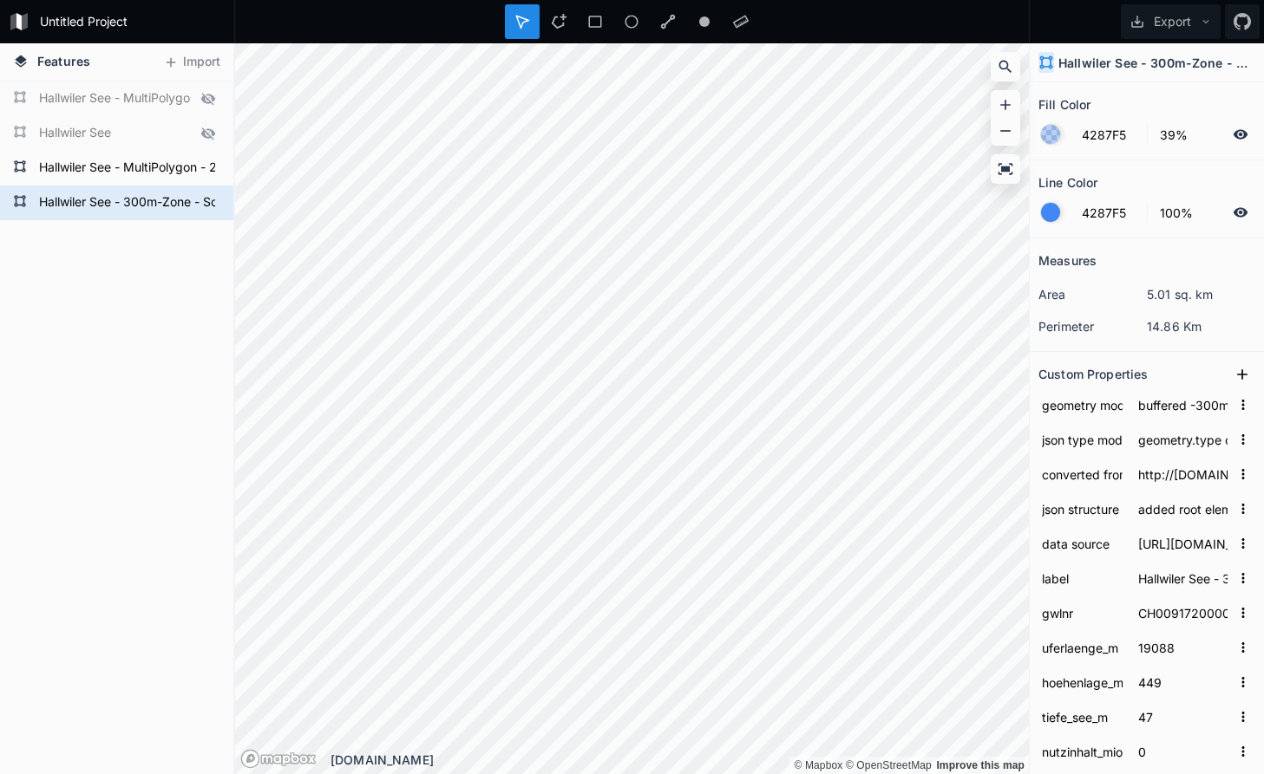
click at [62, 61] on span "Features" at bounding box center [63, 61] width 53 height 18
click at [20, 61] on icon at bounding box center [21, 61] width 12 height 12
click at [166, 56] on icon at bounding box center [171, 63] width 16 height 16
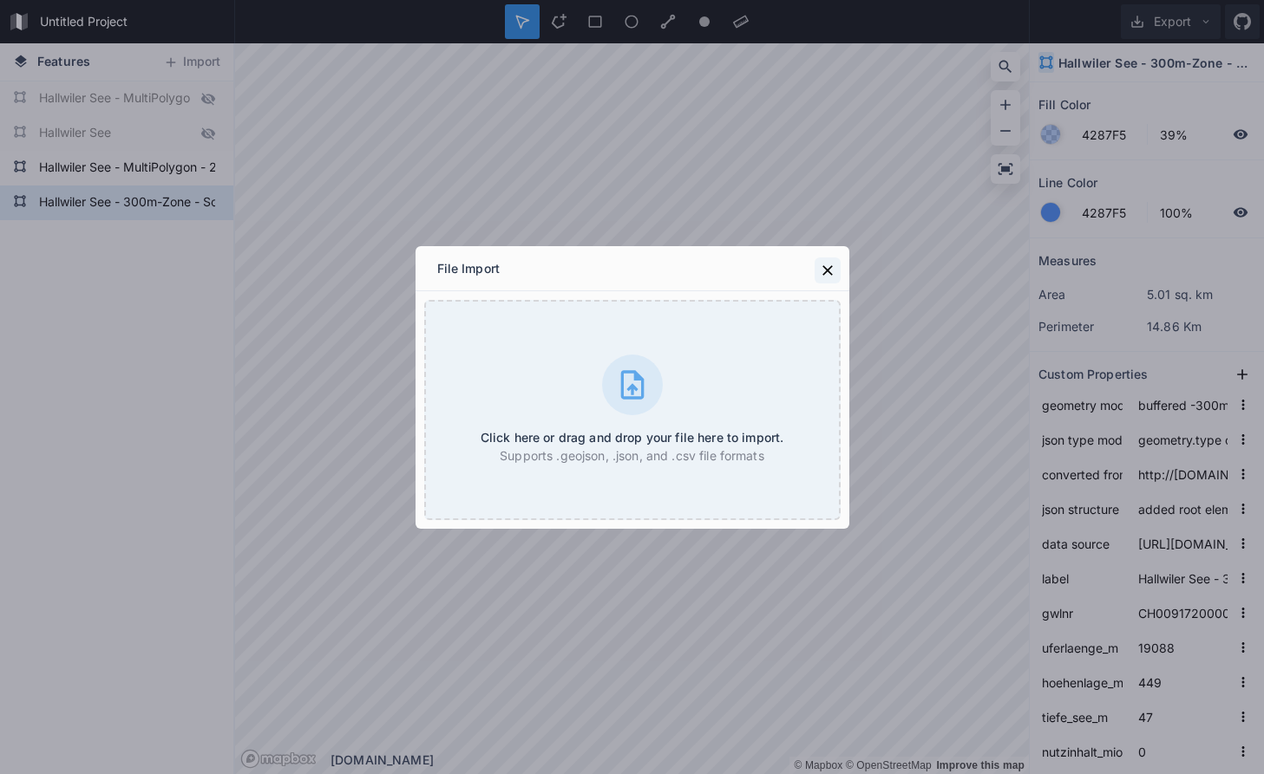
click at [827, 271] on icon at bounding box center [827, 270] width 10 height 10
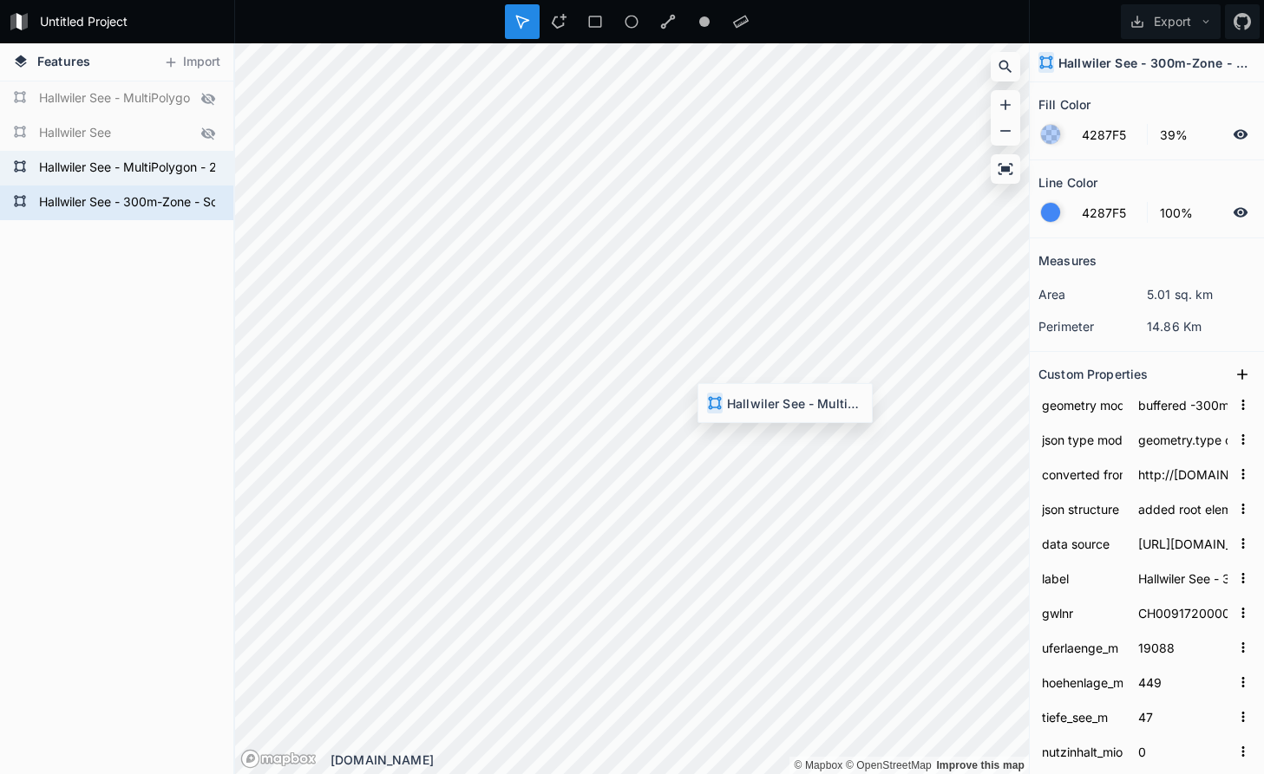
type input "area as ring shape (polygon with hole): multipolygon-array: second polygon gets…"
type input "Hallwiler See - MultiPolygon - 25m Uferzone"
